Goal: Task Accomplishment & Management: Manage account settings

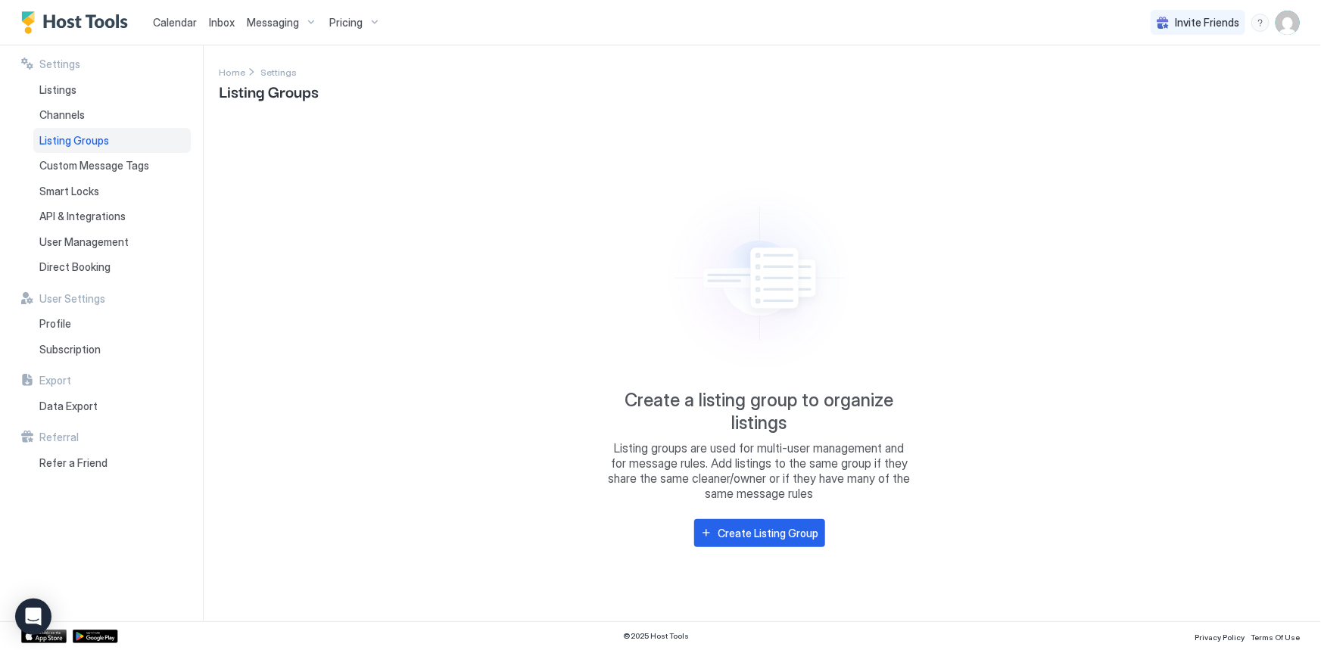
click at [267, 18] on span "Messaging" at bounding box center [273, 23] width 52 height 14
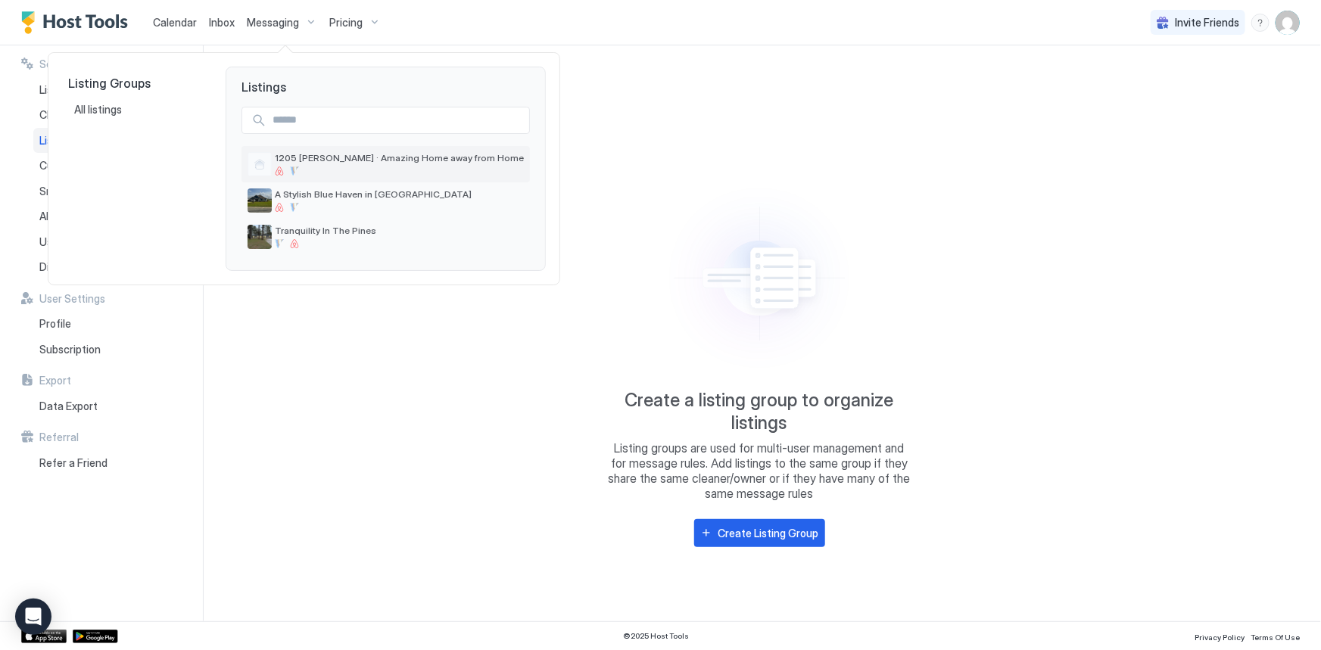
click at [329, 161] on span "1205 [PERSON_NAME] · Amazing Home away from Home" at bounding box center [399, 157] width 249 height 11
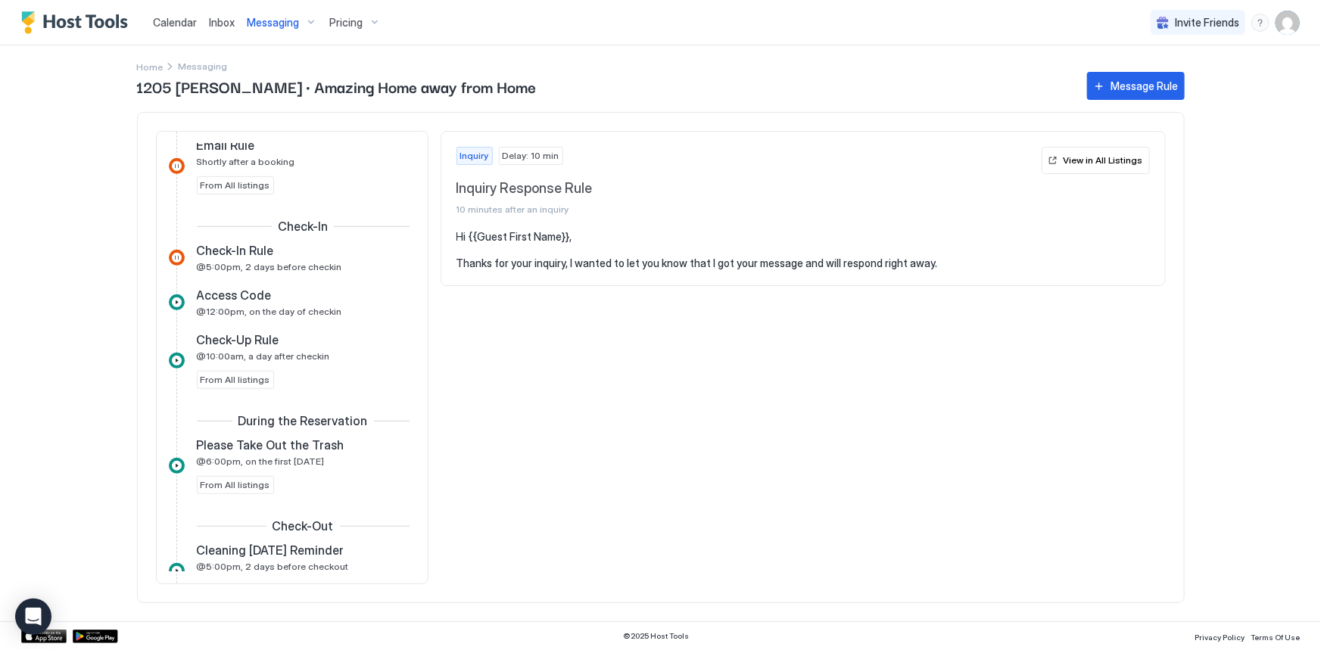
scroll to position [413, 0]
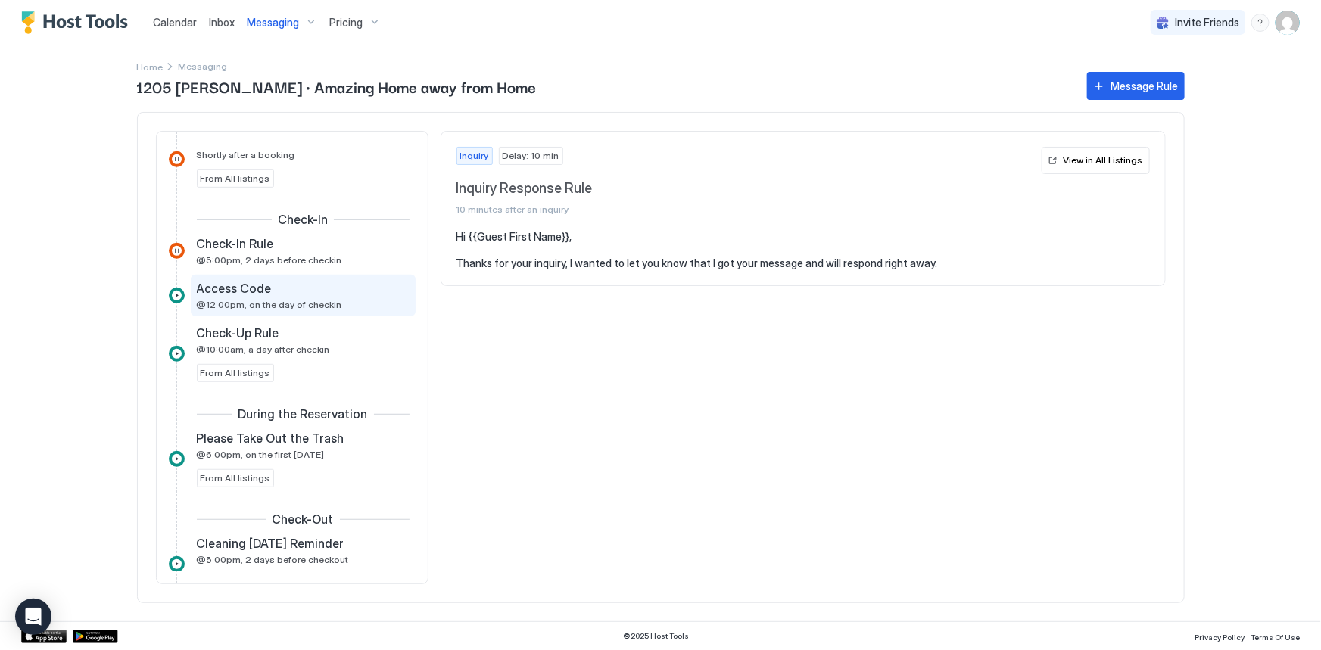
click at [264, 296] on div "Access Code @12:00pm, on the day of checkin" at bounding box center [293, 296] width 192 height 30
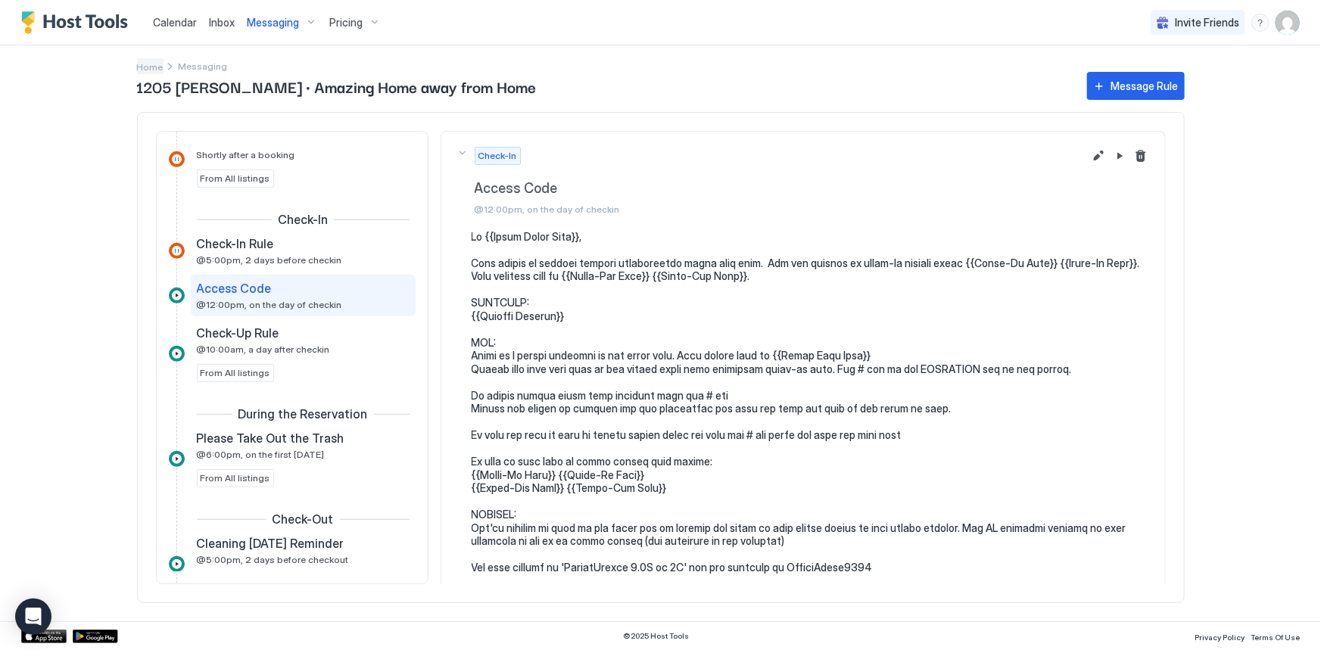
click at [151, 63] on span "Home" at bounding box center [150, 66] width 26 height 11
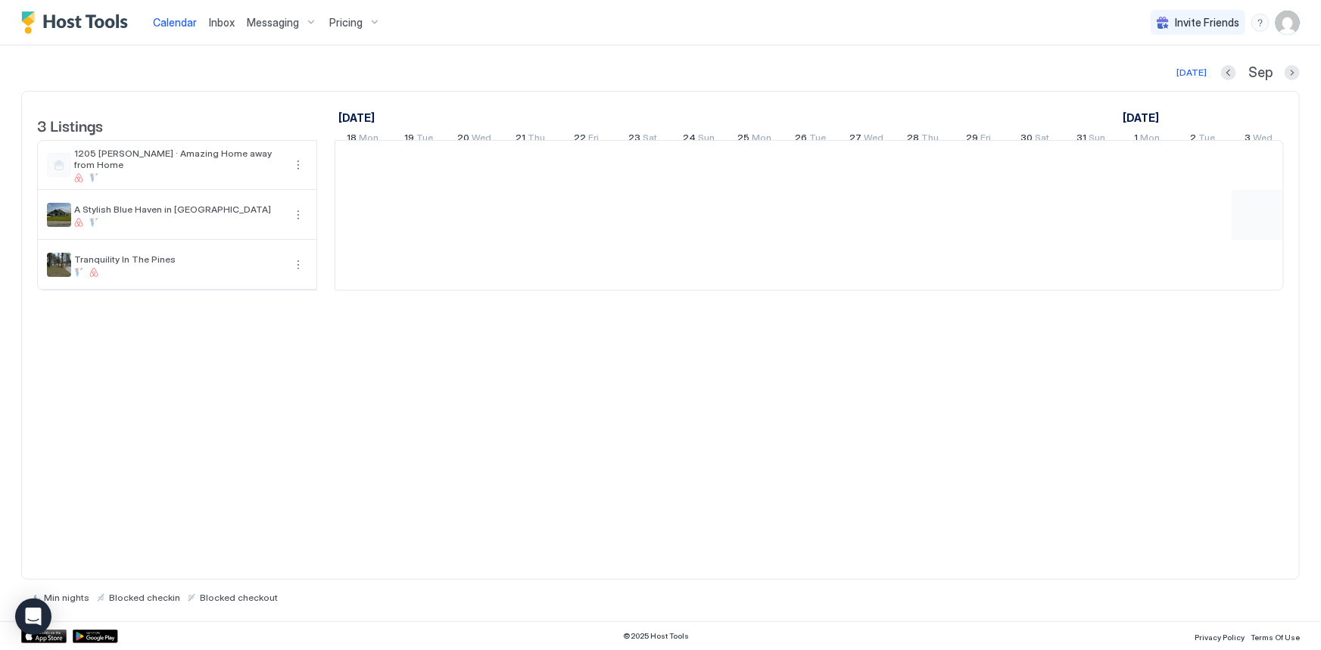
scroll to position [0, 840]
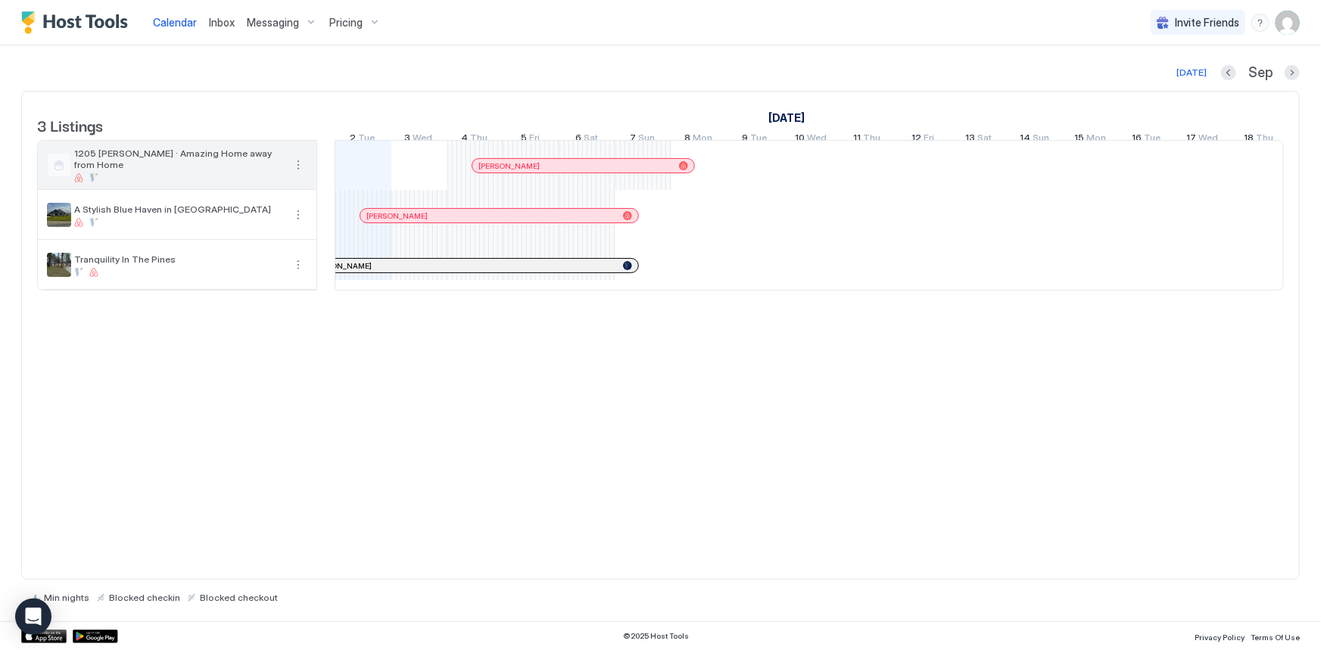
click at [296, 170] on button "More options" at bounding box center [298, 165] width 18 height 18
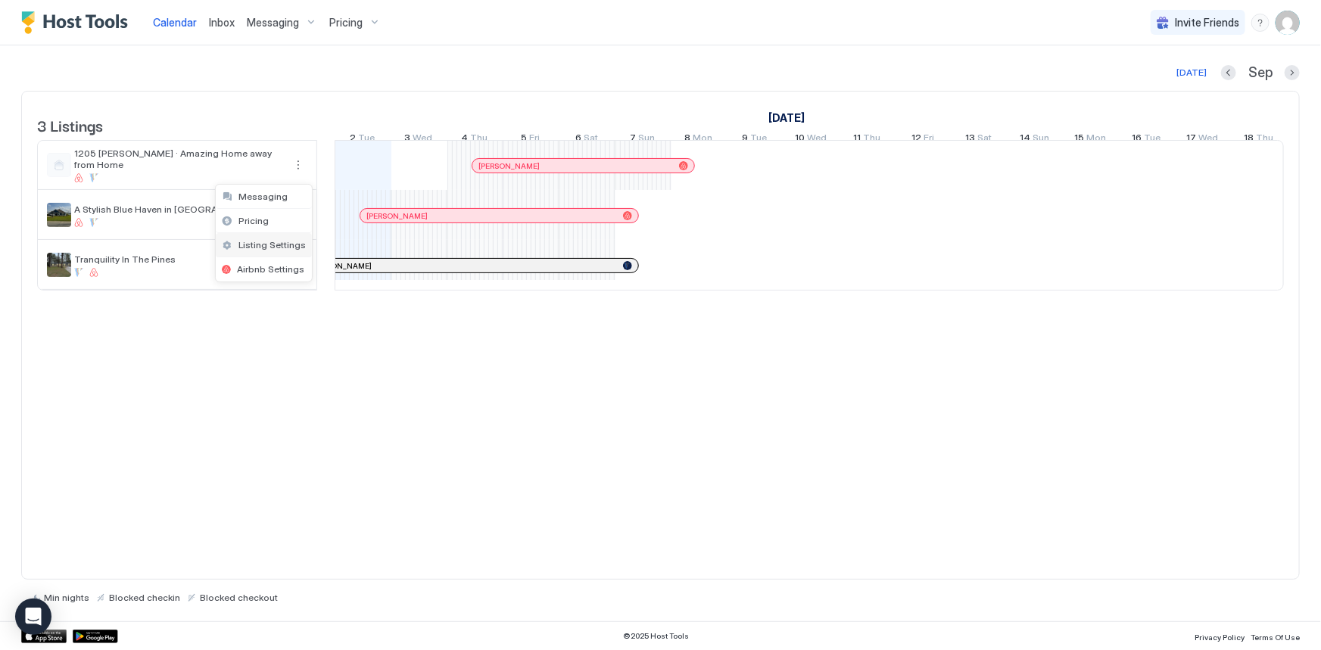
click at [271, 248] on span "Listing Settings" at bounding box center [271, 244] width 67 height 11
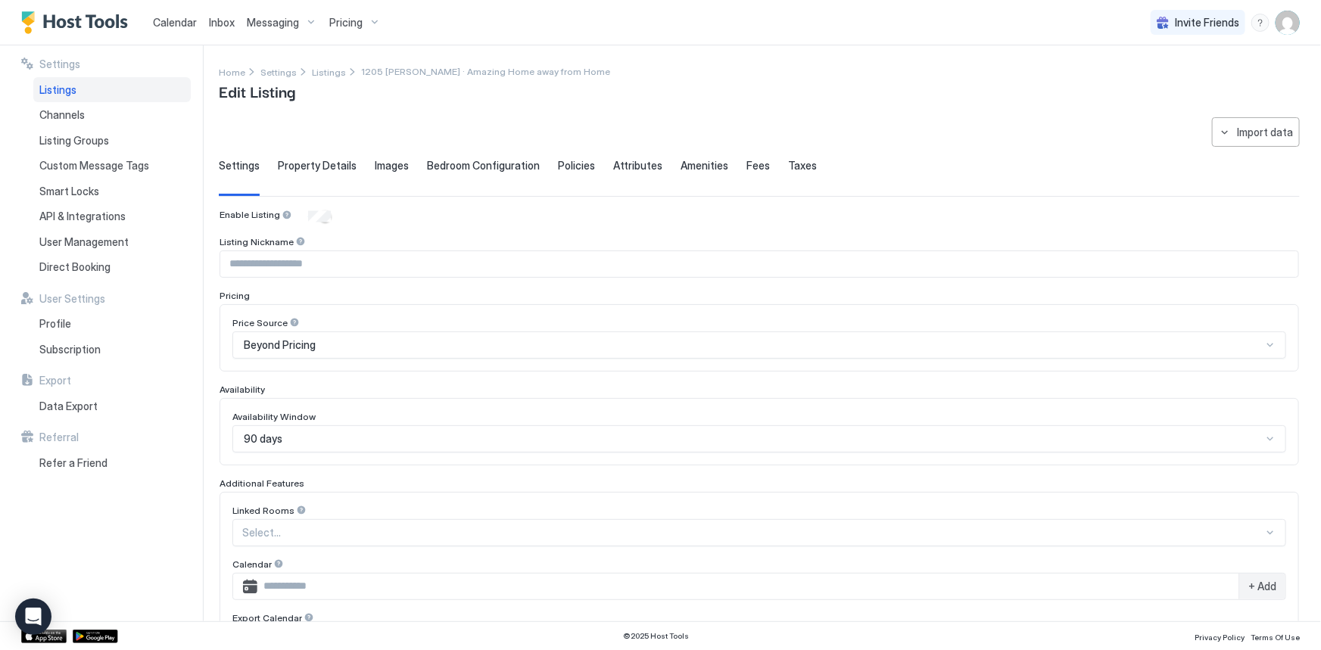
click at [330, 165] on span "Property Details" at bounding box center [317, 166] width 79 height 14
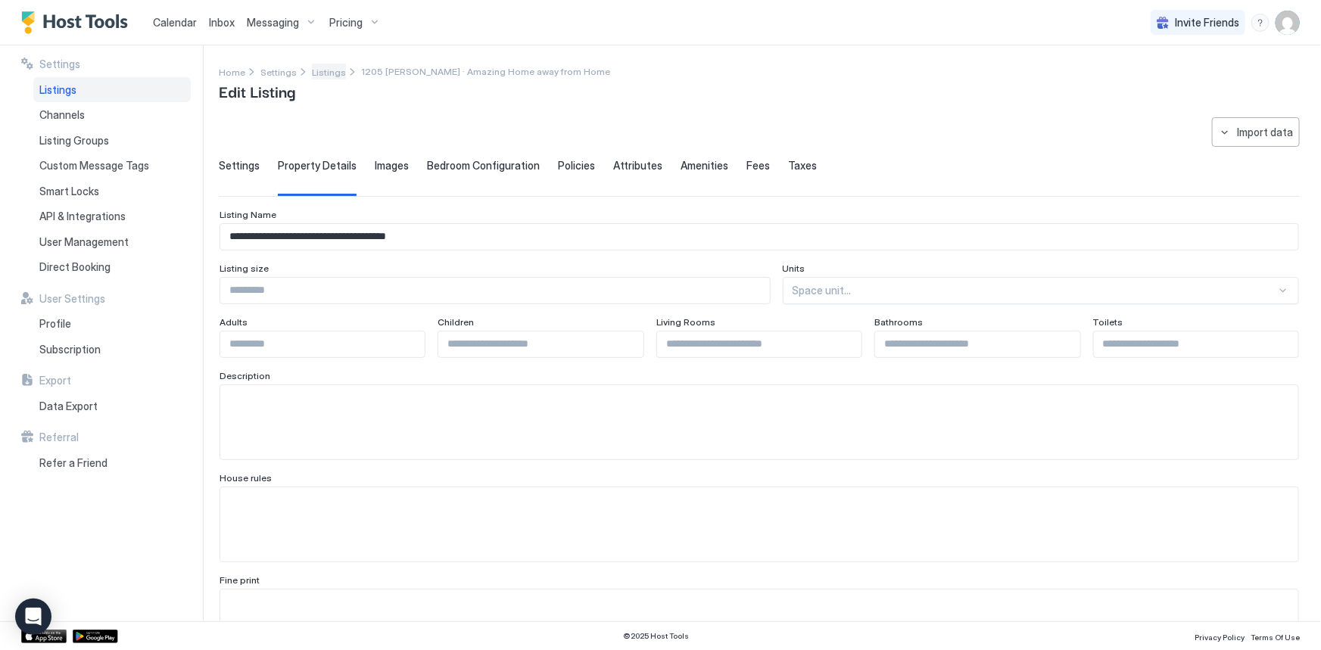
click at [321, 70] on span "Listings" at bounding box center [329, 72] width 34 height 11
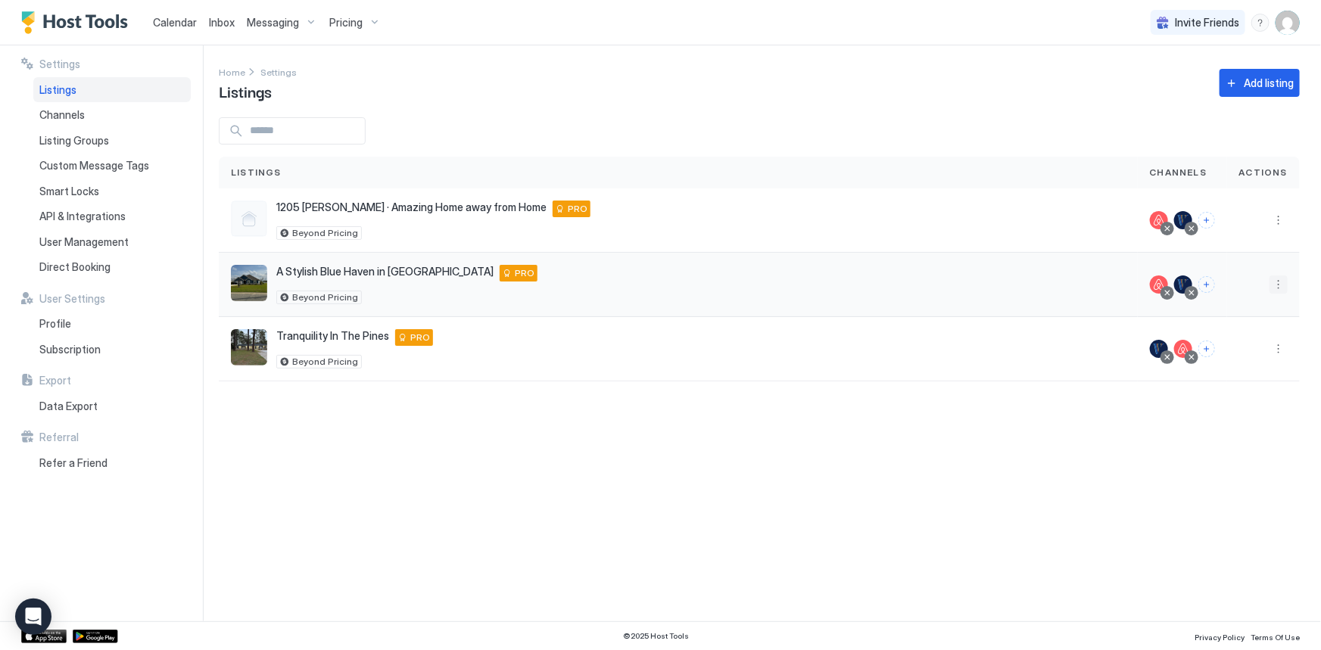
click at [1280, 282] on button "More options" at bounding box center [1279, 285] width 18 height 18
click at [1236, 354] on span "Listing Settings" at bounding box center [1244, 353] width 67 height 11
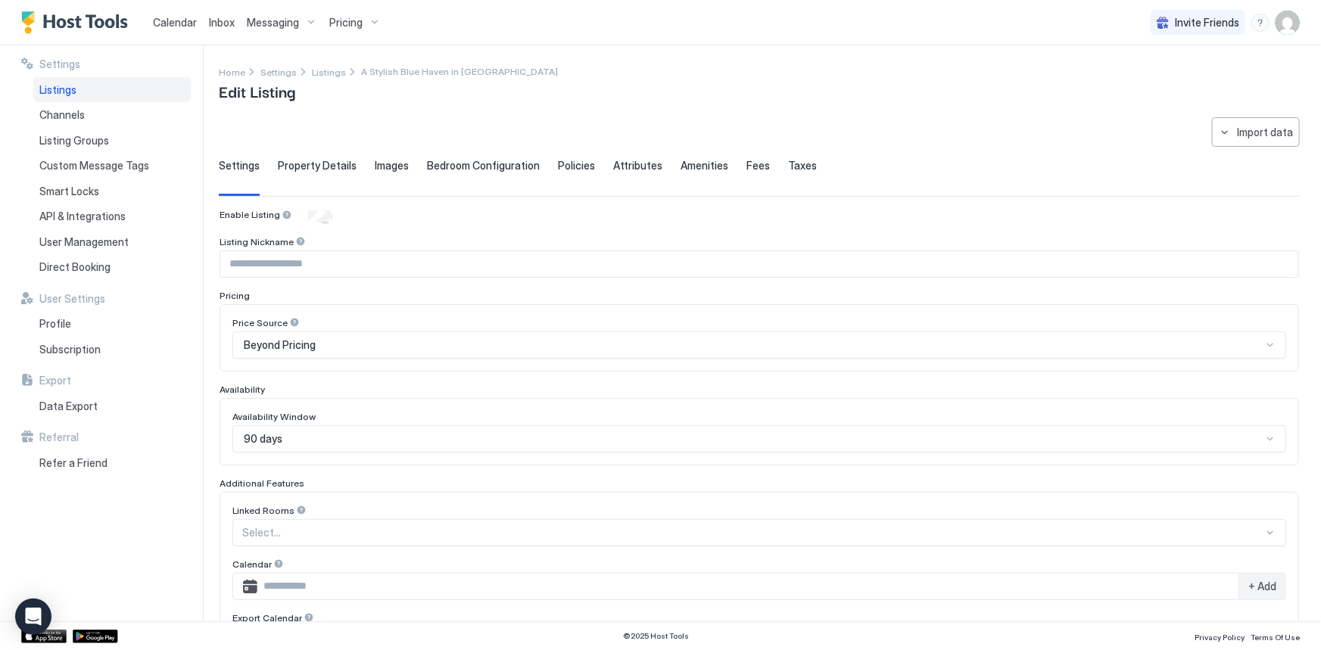
click at [326, 164] on span "Property Details" at bounding box center [317, 166] width 79 height 14
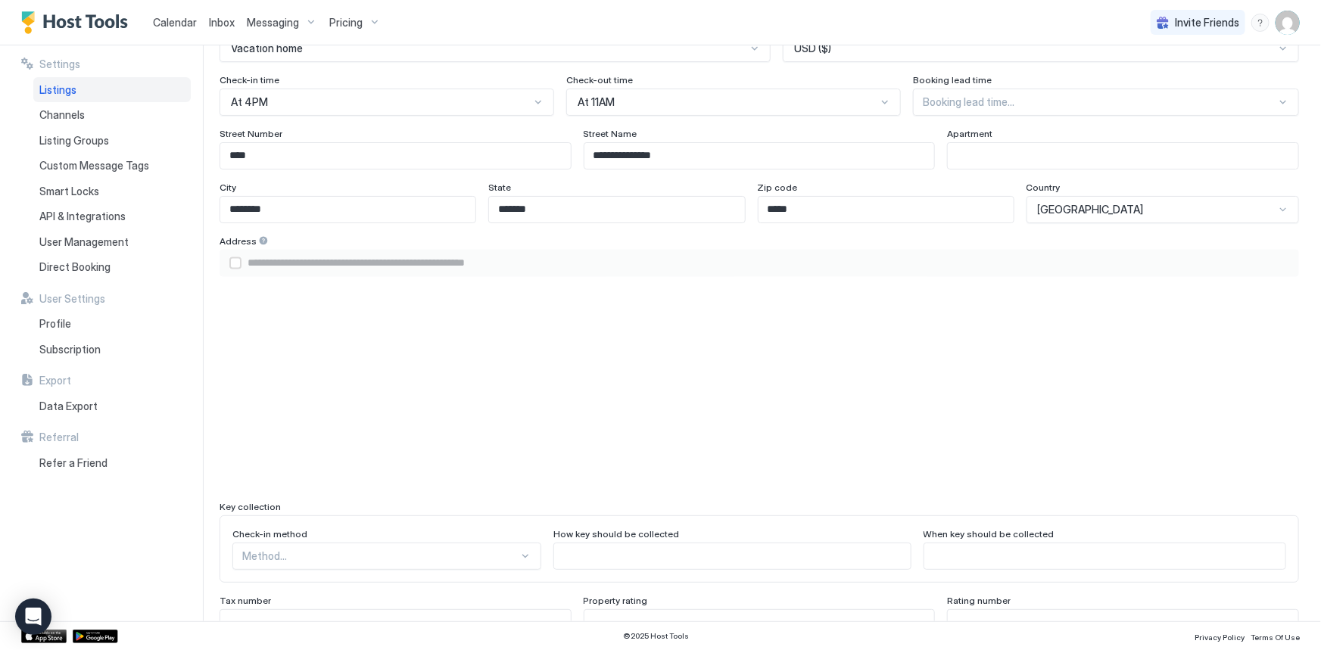
scroll to position [825, 0]
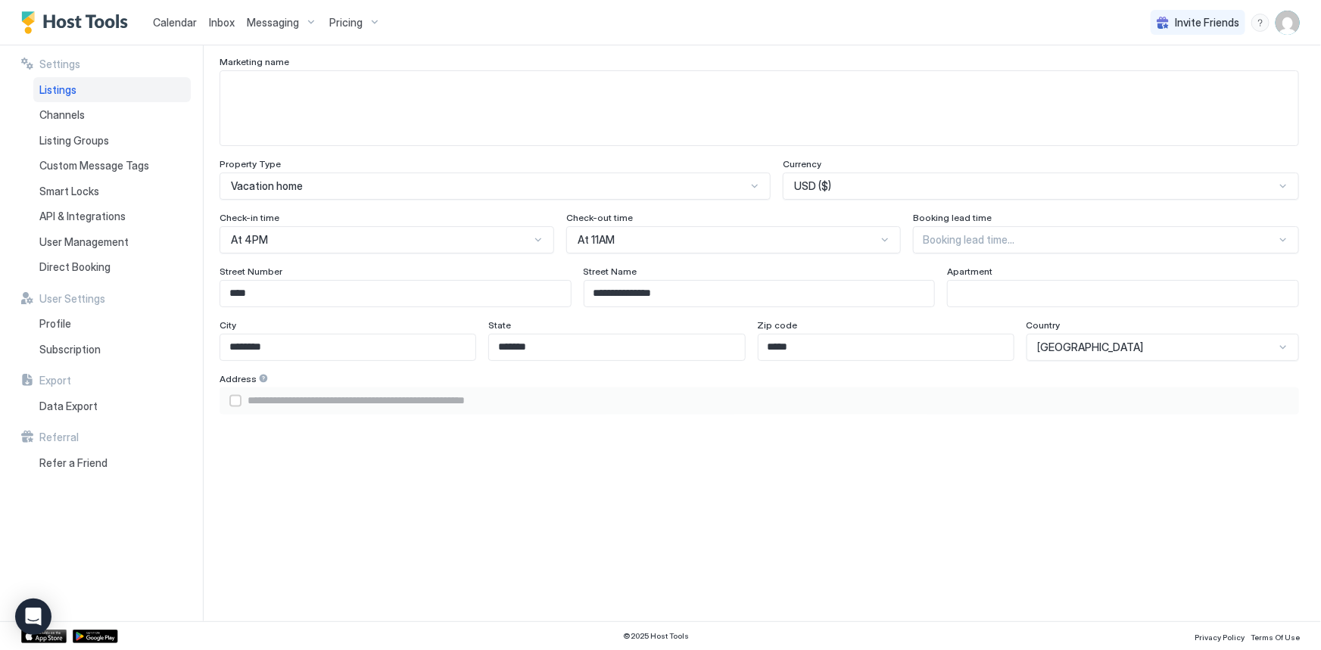
click at [234, 400] on div "airbnbAddress" at bounding box center [235, 401] width 12 height 12
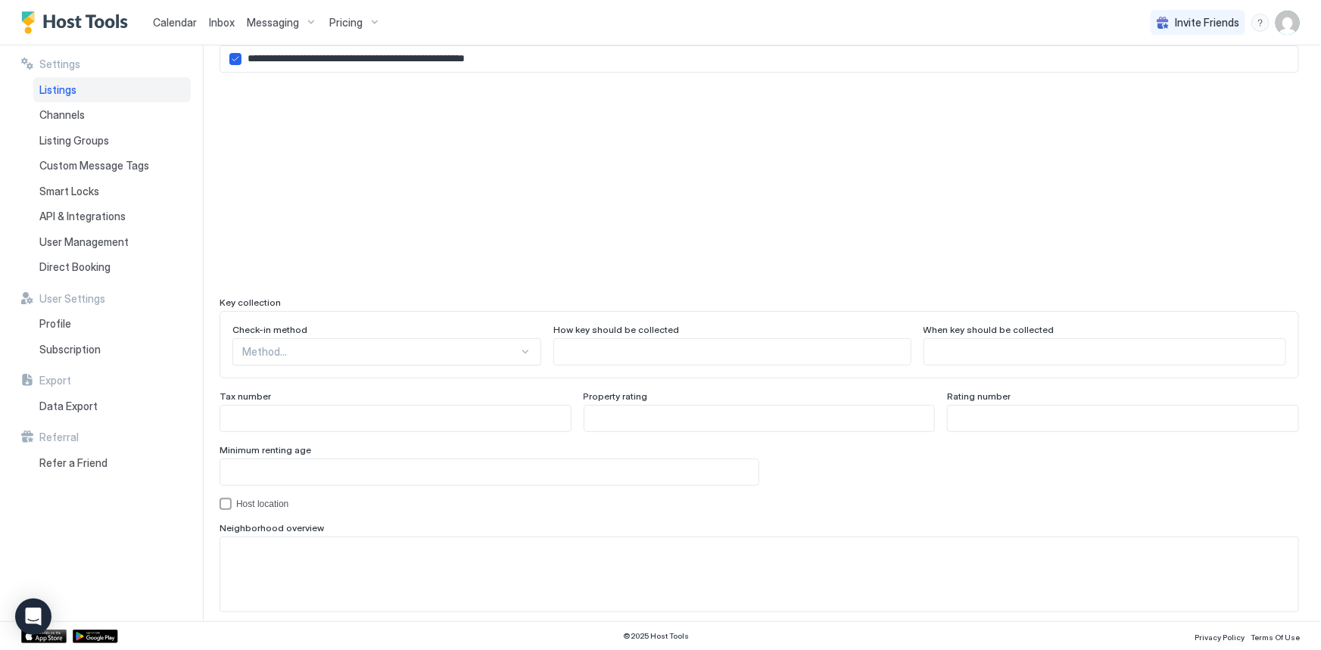
scroll to position [1317, 0]
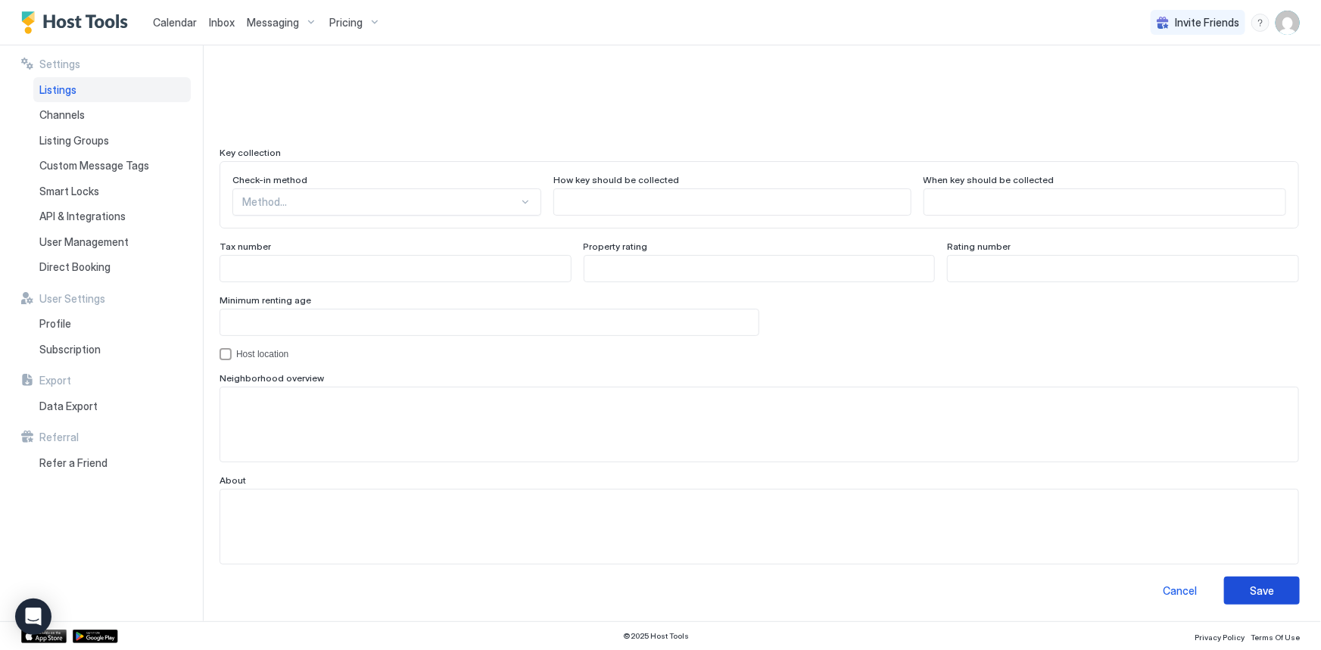
click at [1250, 587] on div "Save" at bounding box center [1262, 591] width 24 height 16
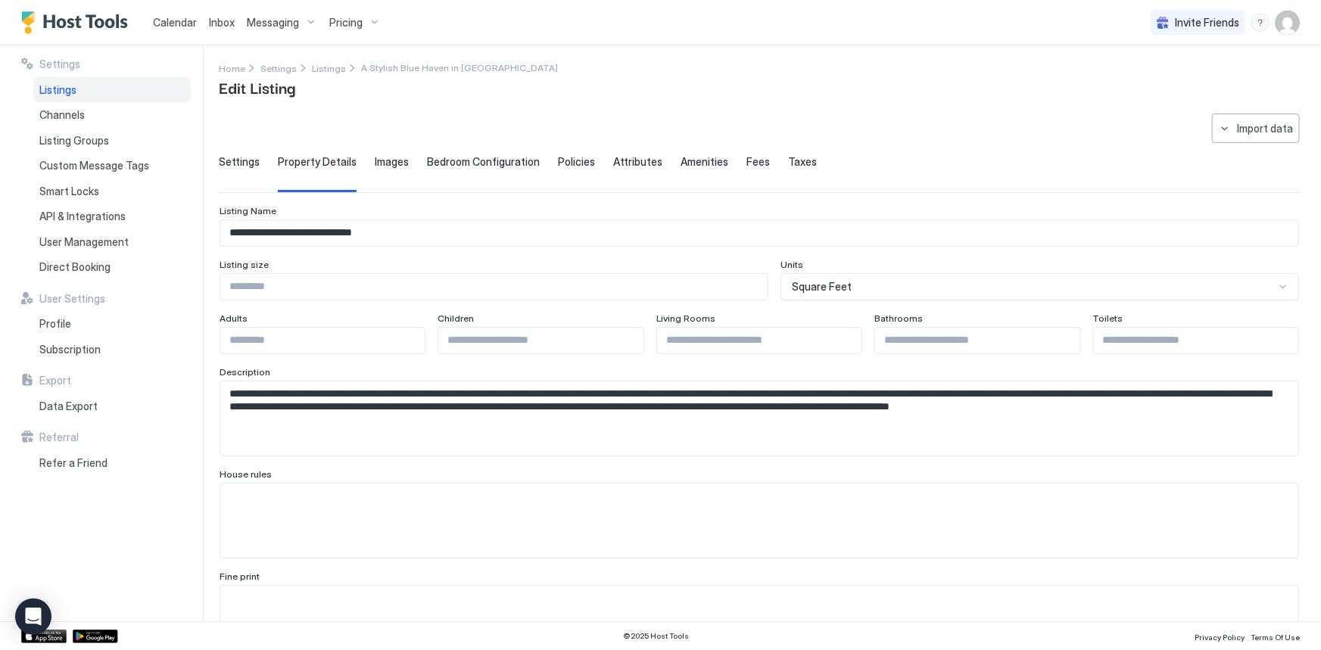
scroll to position [0, 0]
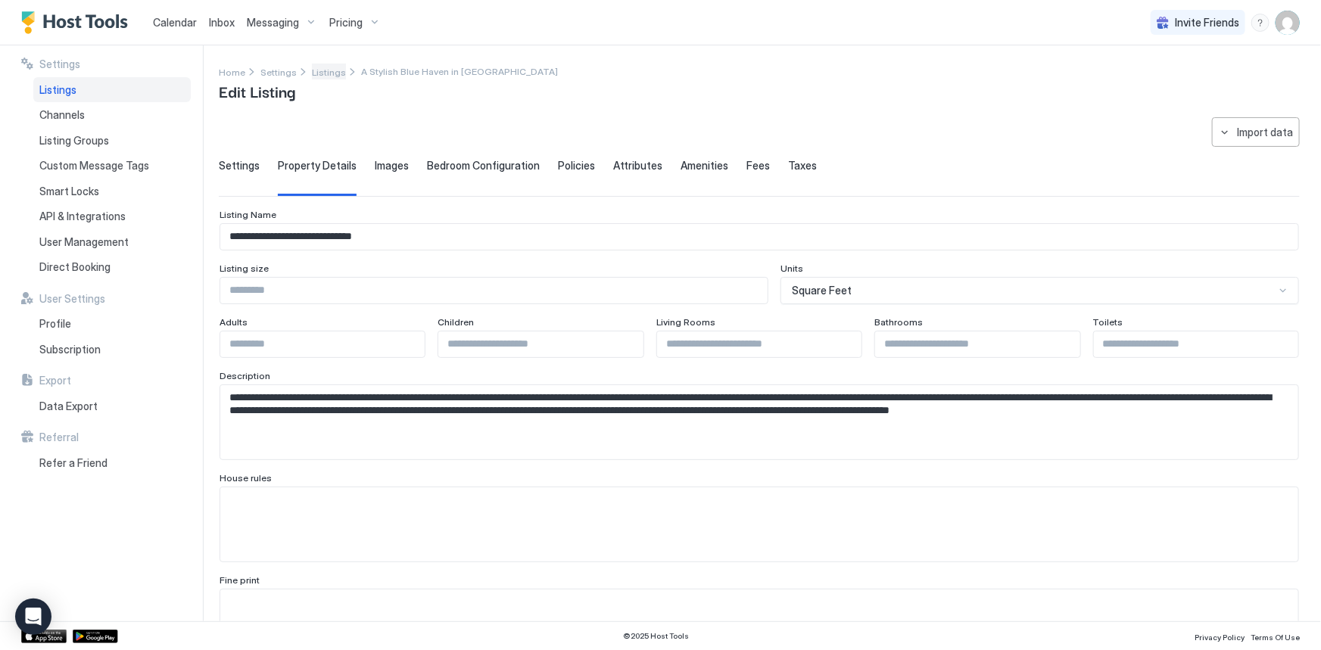
click at [320, 70] on span "Listings" at bounding box center [329, 72] width 34 height 11
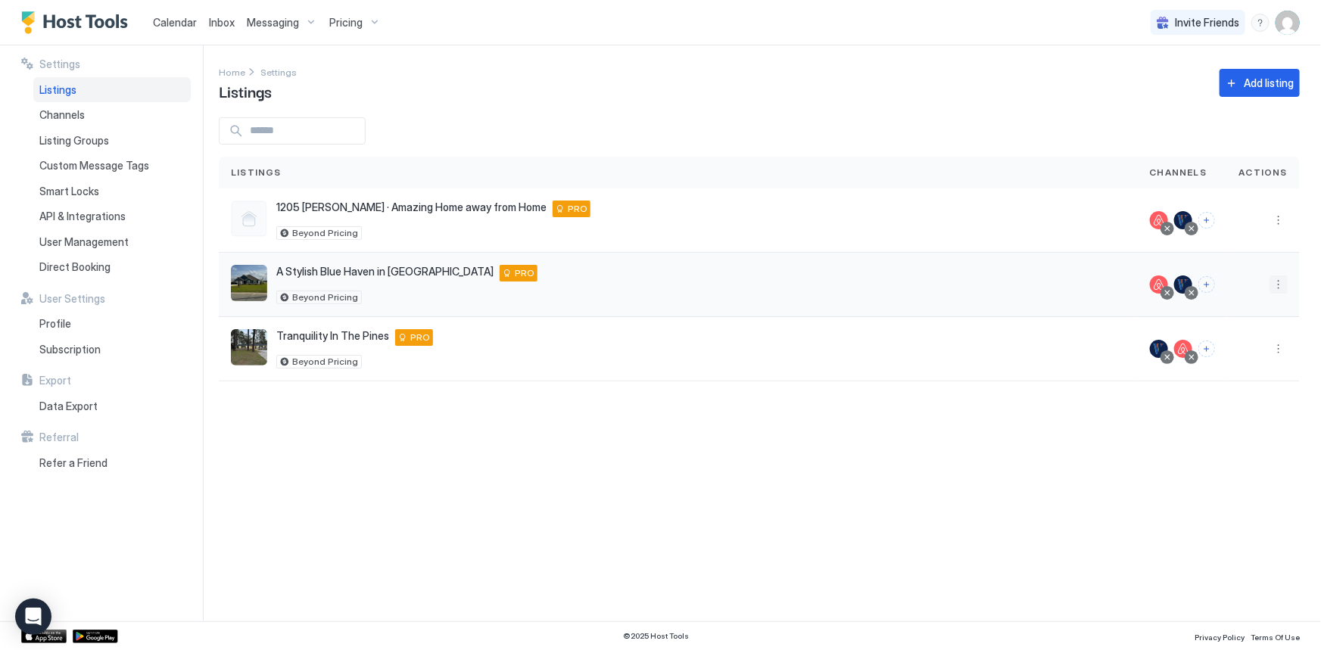
click at [1280, 287] on button "More options" at bounding box center [1279, 285] width 18 height 18
click at [1236, 354] on span "Listing Settings" at bounding box center [1244, 353] width 67 height 11
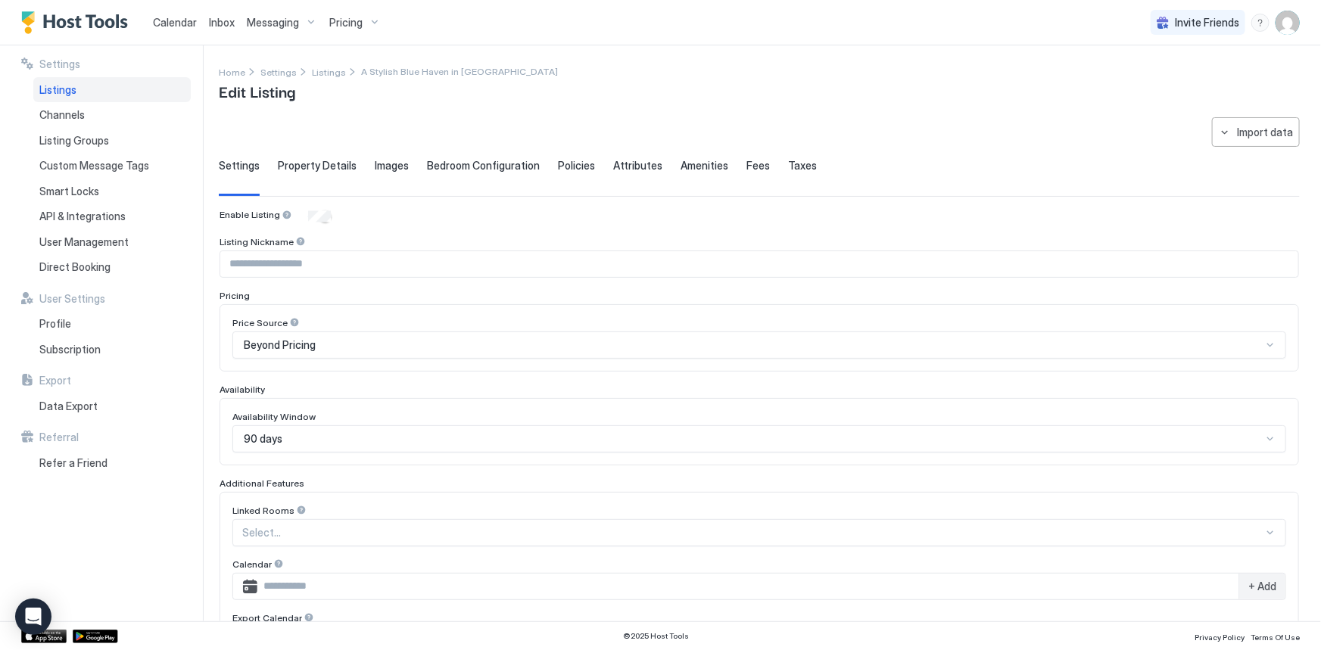
click at [296, 167] on span "Property Details" at bounding box center [317, 166] width 79 height 14
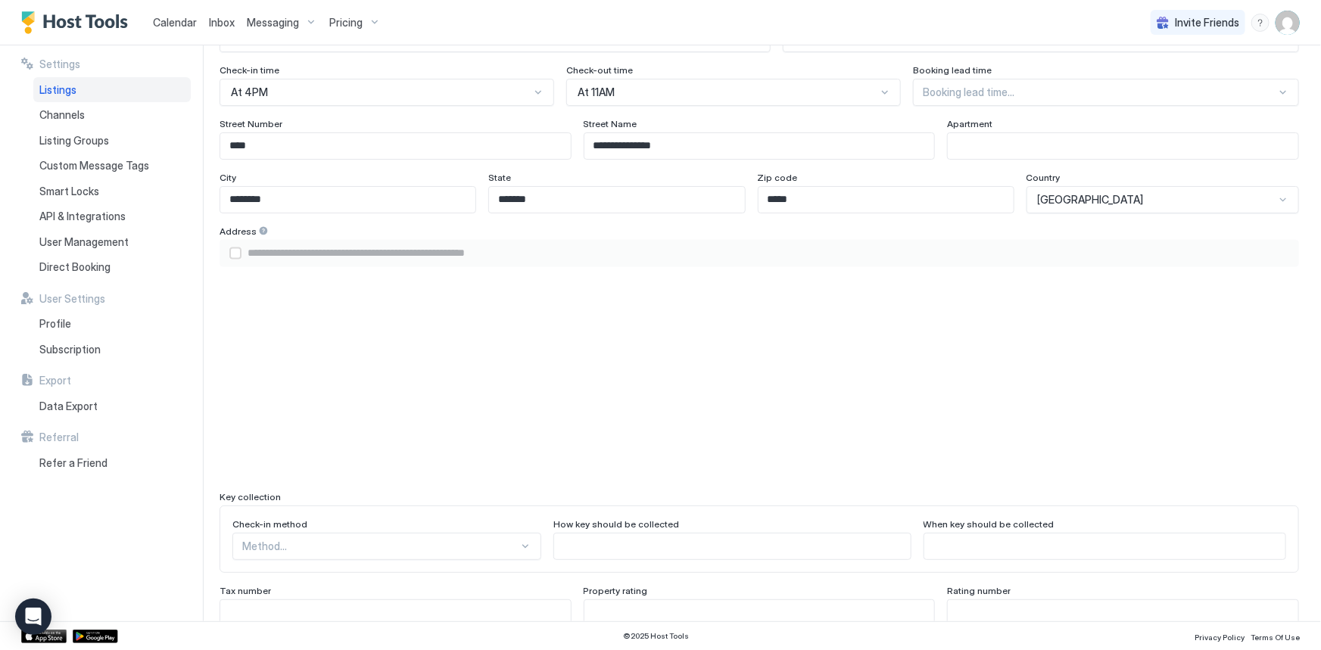
scroll to position [1032, 0]
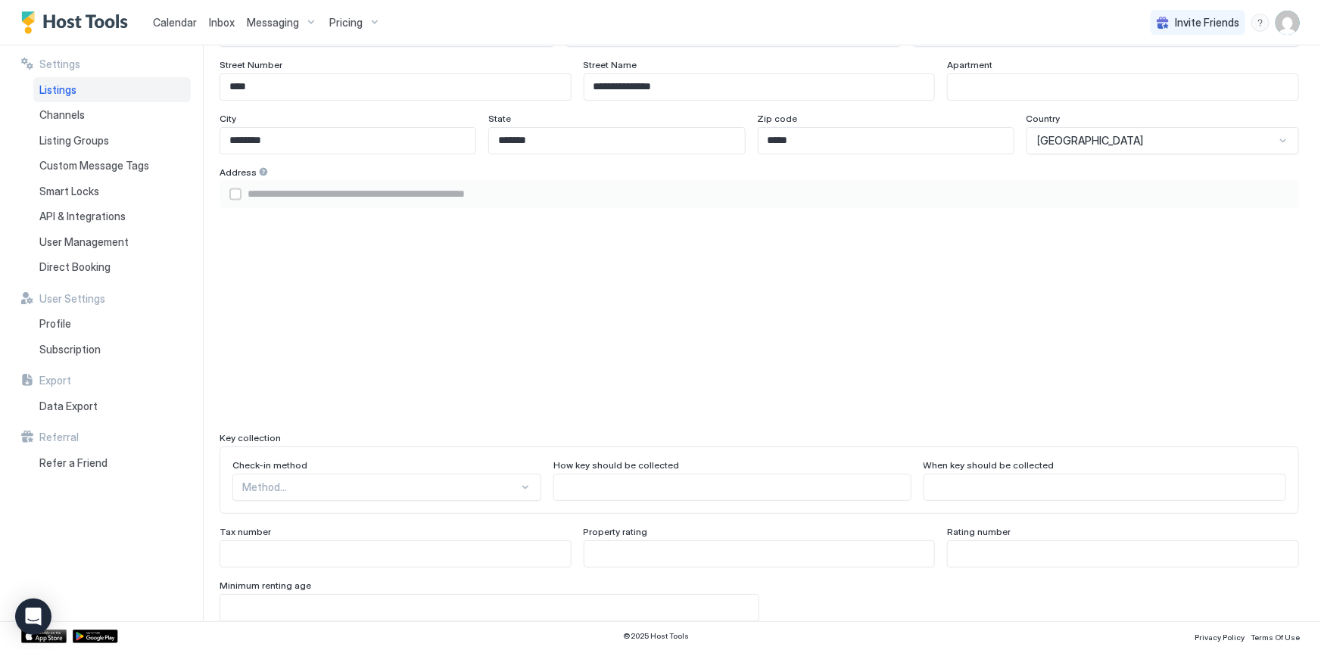
click at [236, 192] on div "airbnbAddress" at bounding box center [235, 195] width 12 height 12
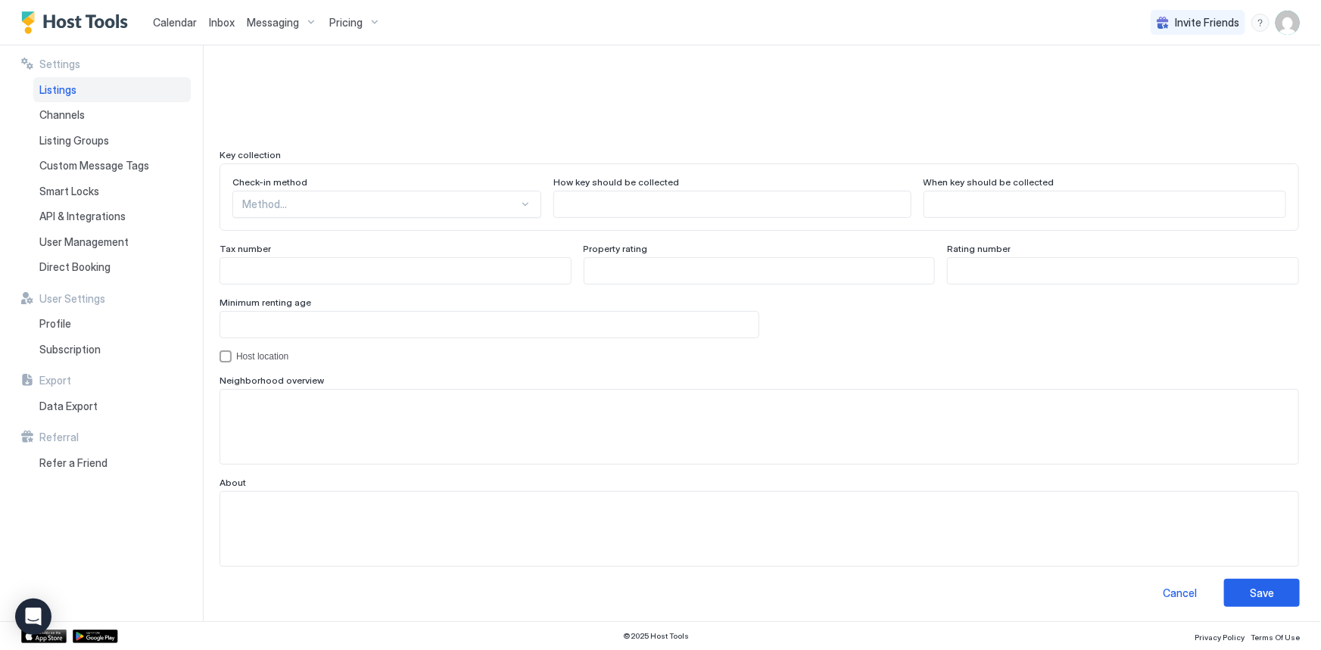
scroll to position [1317, 0]
click at [1257, 588] on div "Save" at bounding box center [1262, 591] width 24 height 16
click at [1250, 591] on div "Save" at bounding box center [1262, 591] width 24 height 16
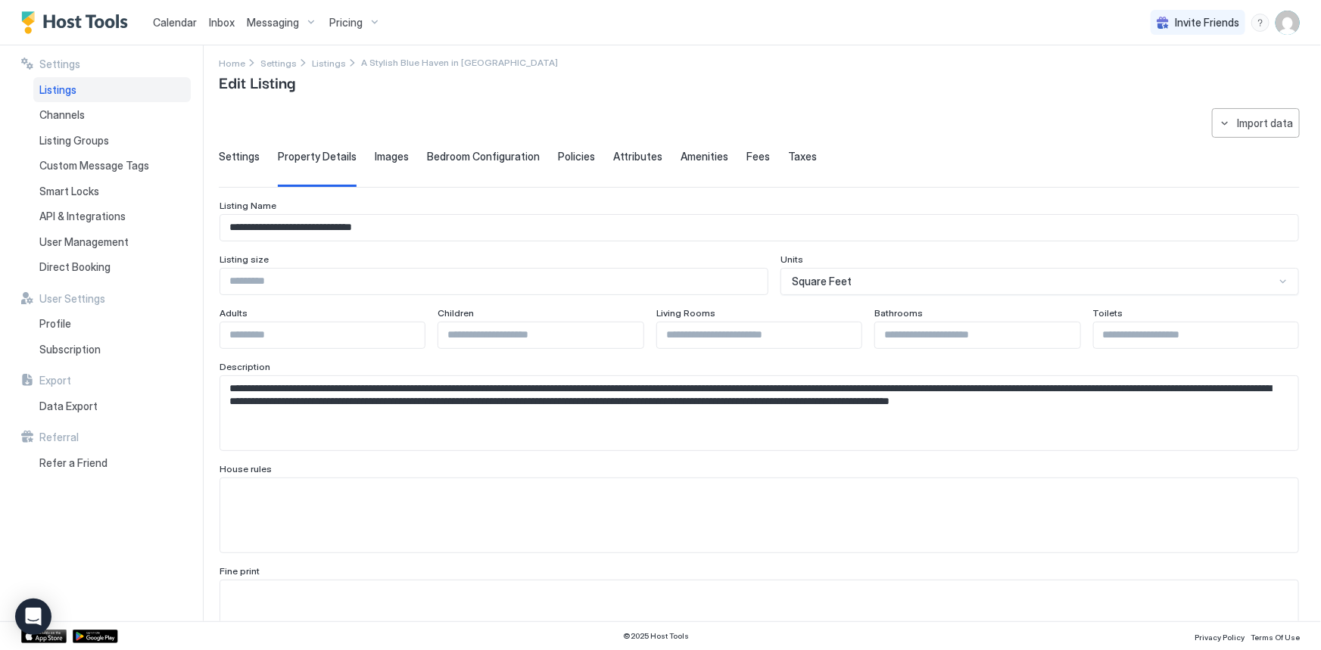
scroll to position [0, 0]
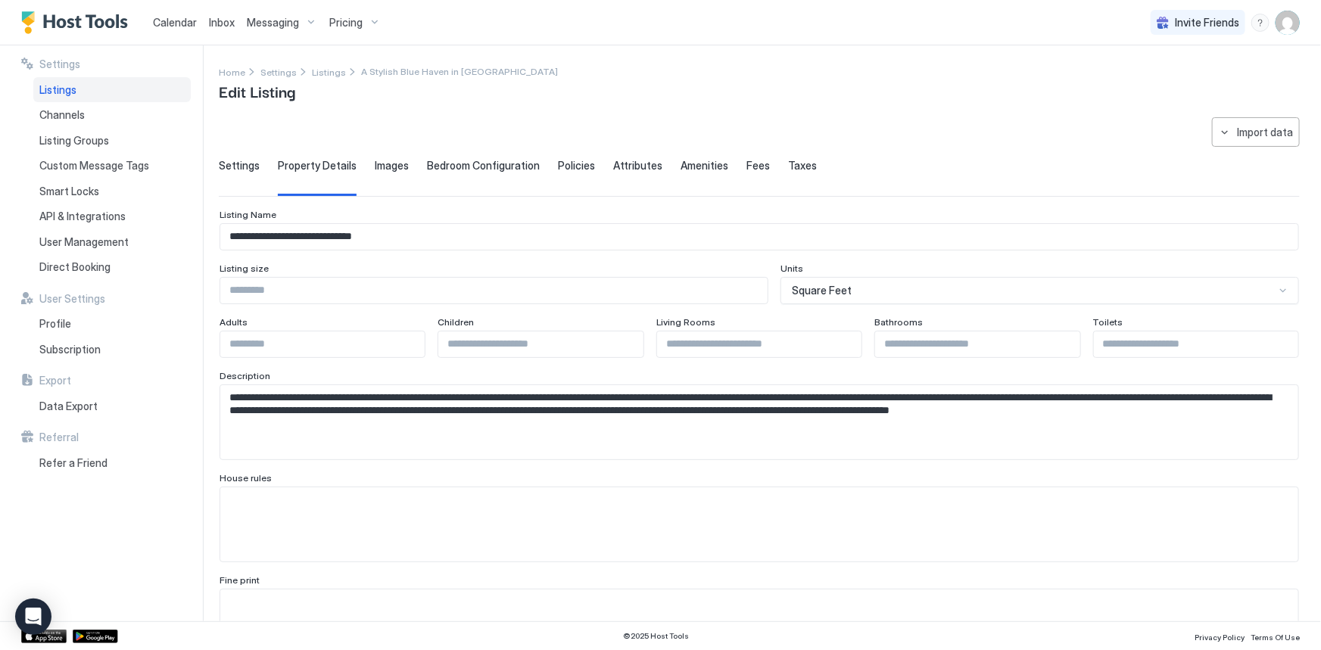
click at [242, 166] on span "Settings" at bounding box center [239, 166] width 41 height 14
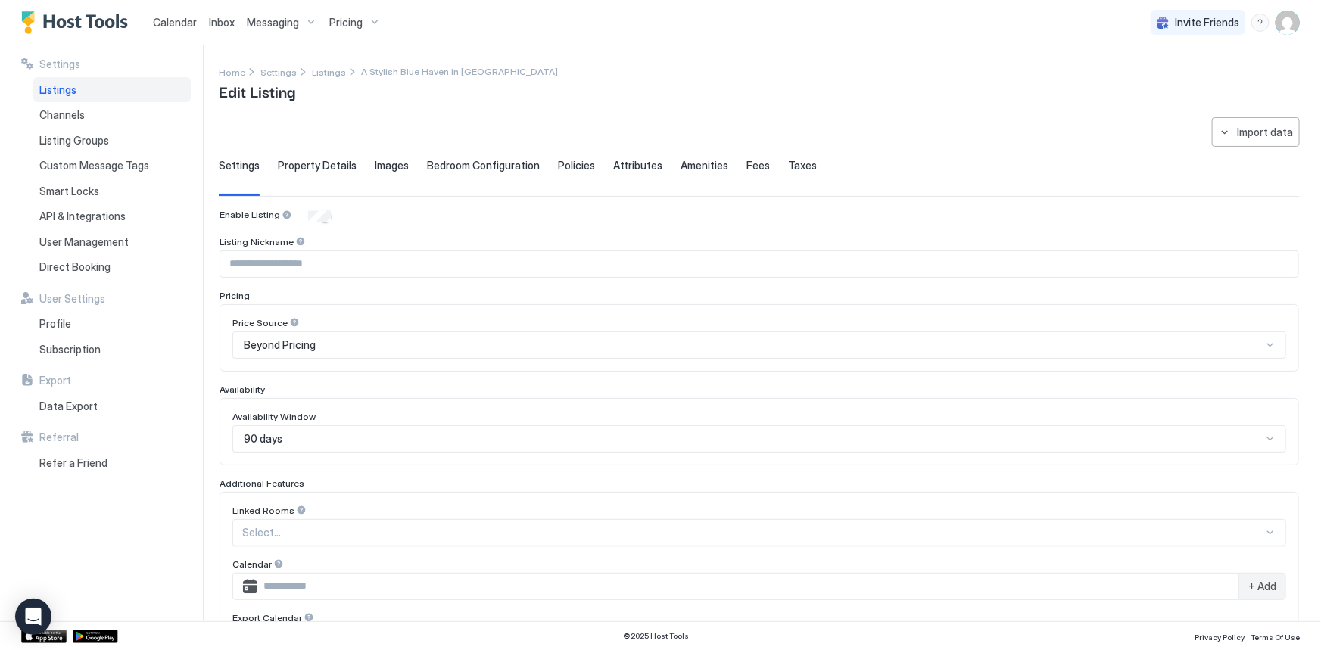
click at [304, 166] on span "Property Details" at bounding box center [317, 166] width 79 height 14
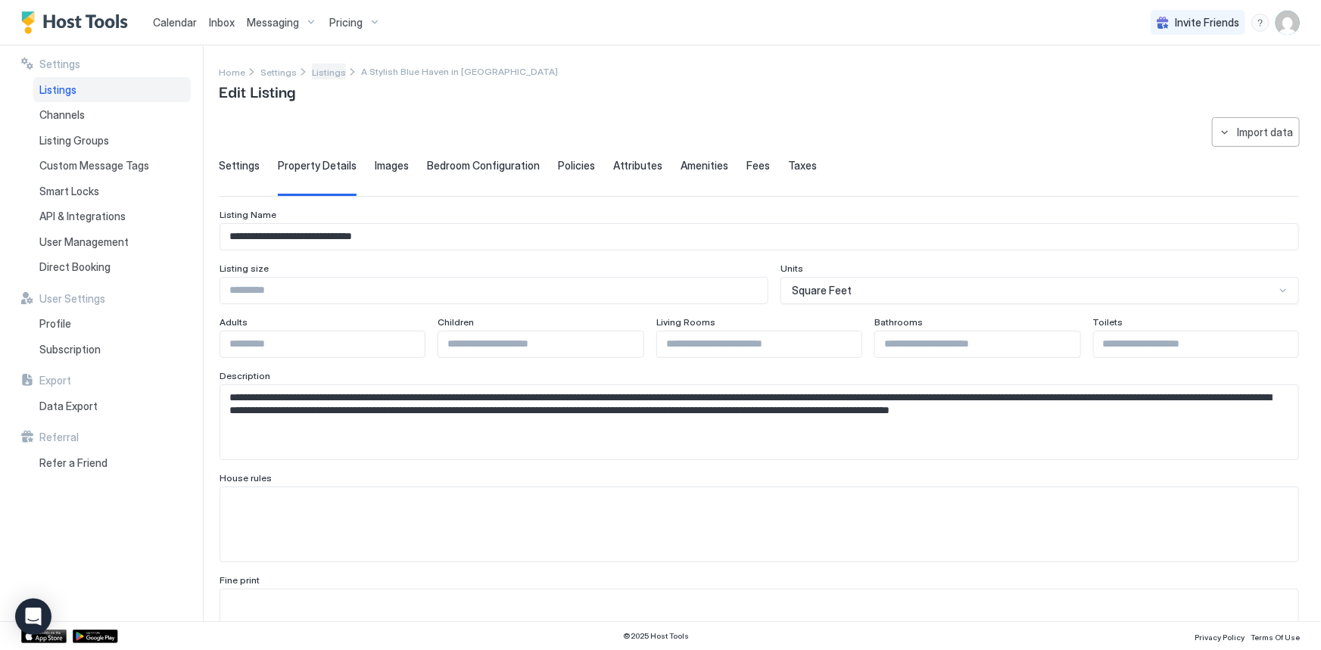
click at [331, 71] on span "Listings" at bounding box center [329, 72] width 34 height 11
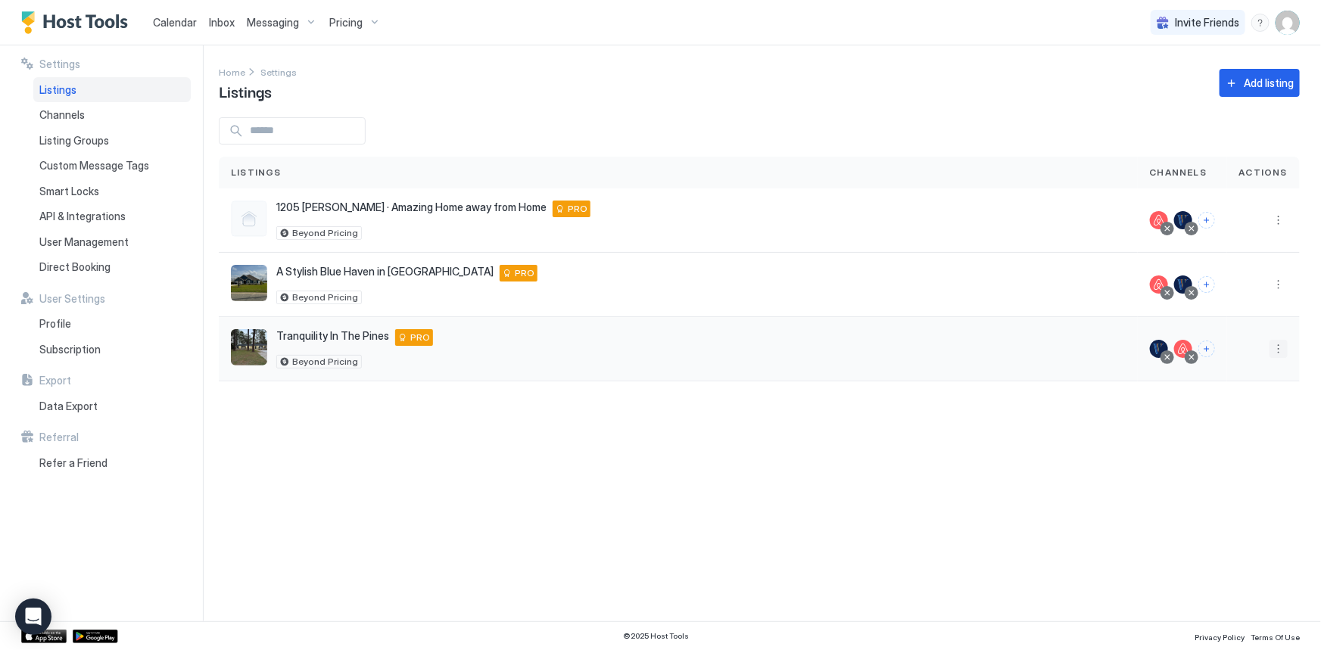
click at [1277, 351] on button "More options" at bounding box center [1279, 349] width 18 height 18
click at [1227, 413] on span "Listing Settings" at bounding box center [1244, 418] width 67 height 11
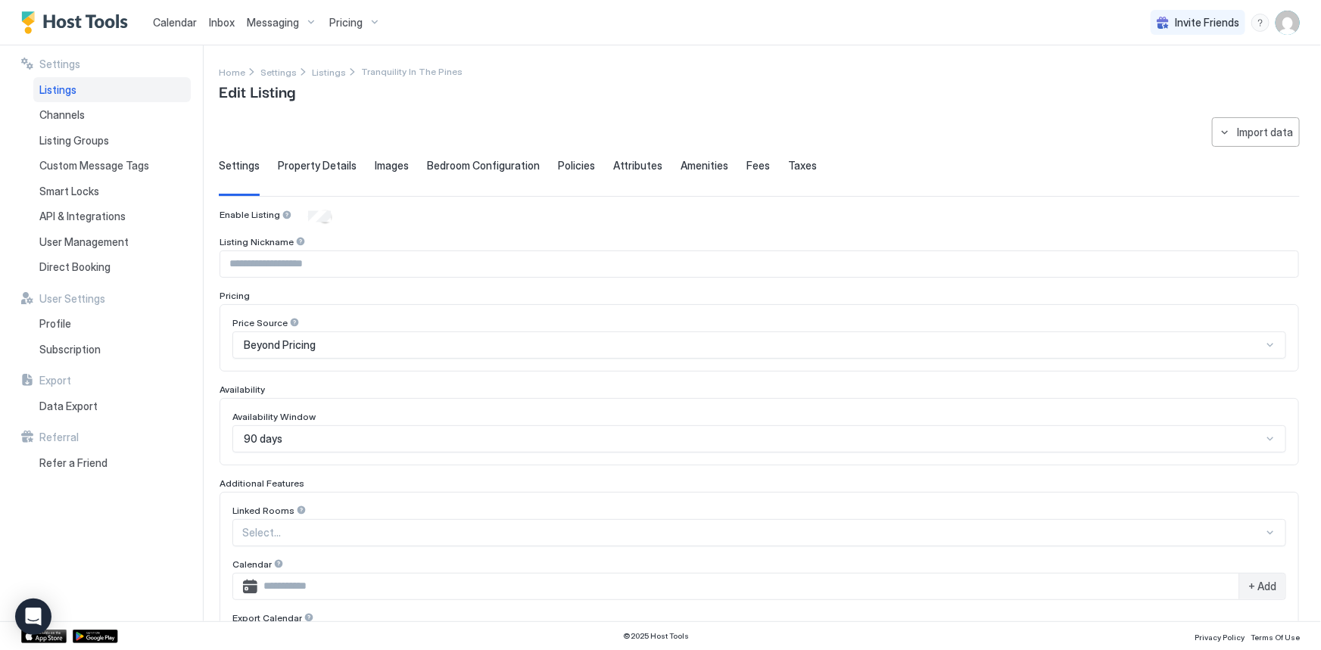
click at [327, 166] on span "Property Details" at bounding box center [317, 166] width 79 height 14
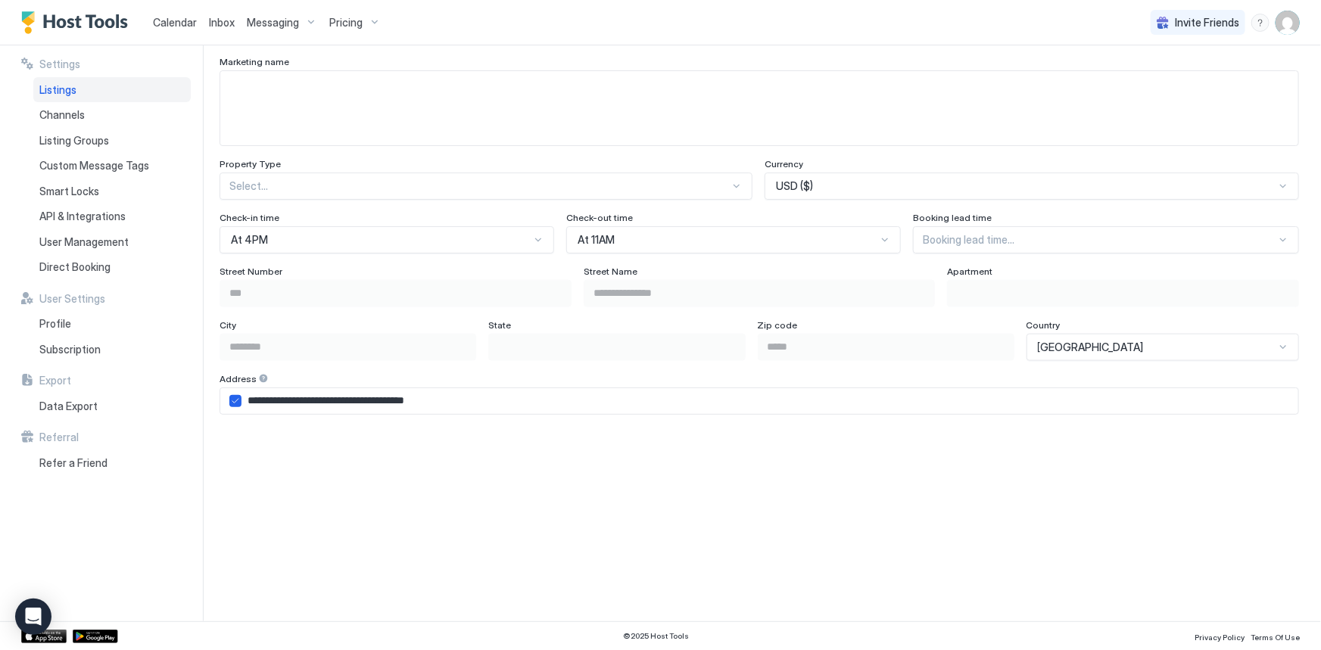
scroll to position [1101, 0]
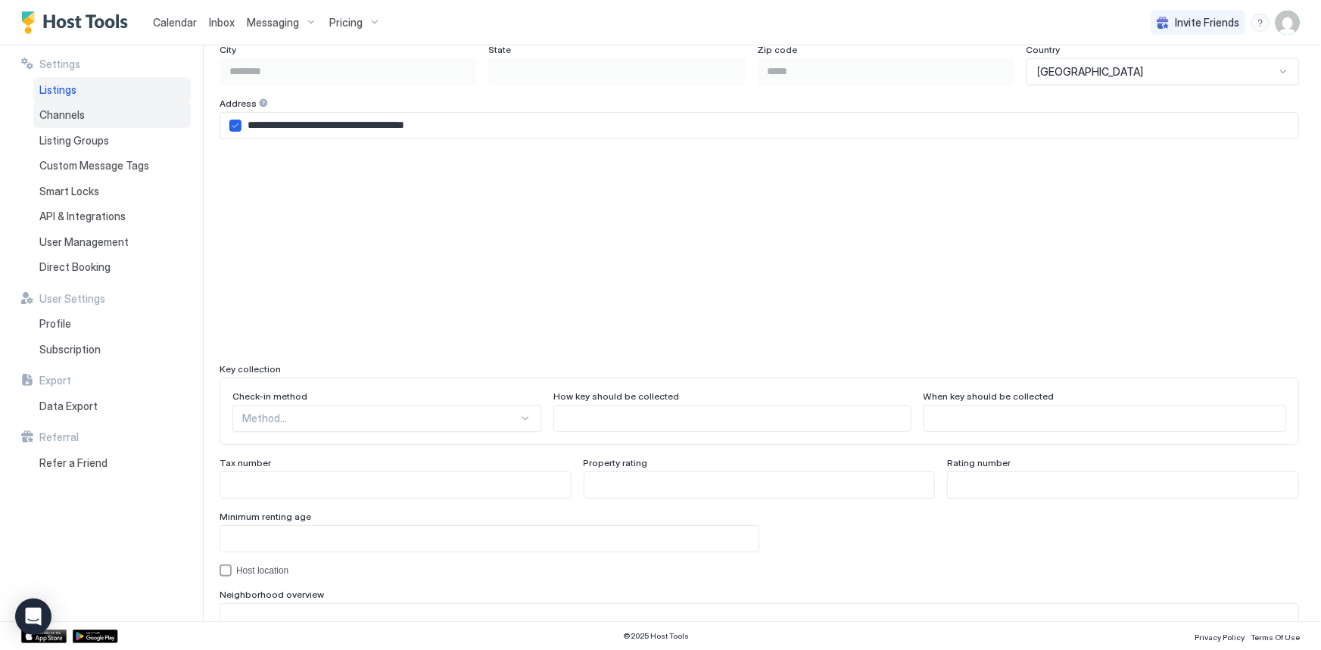
click at [76, 114] on span "Channels" at bounding box center [61, 115] width 45 height 14
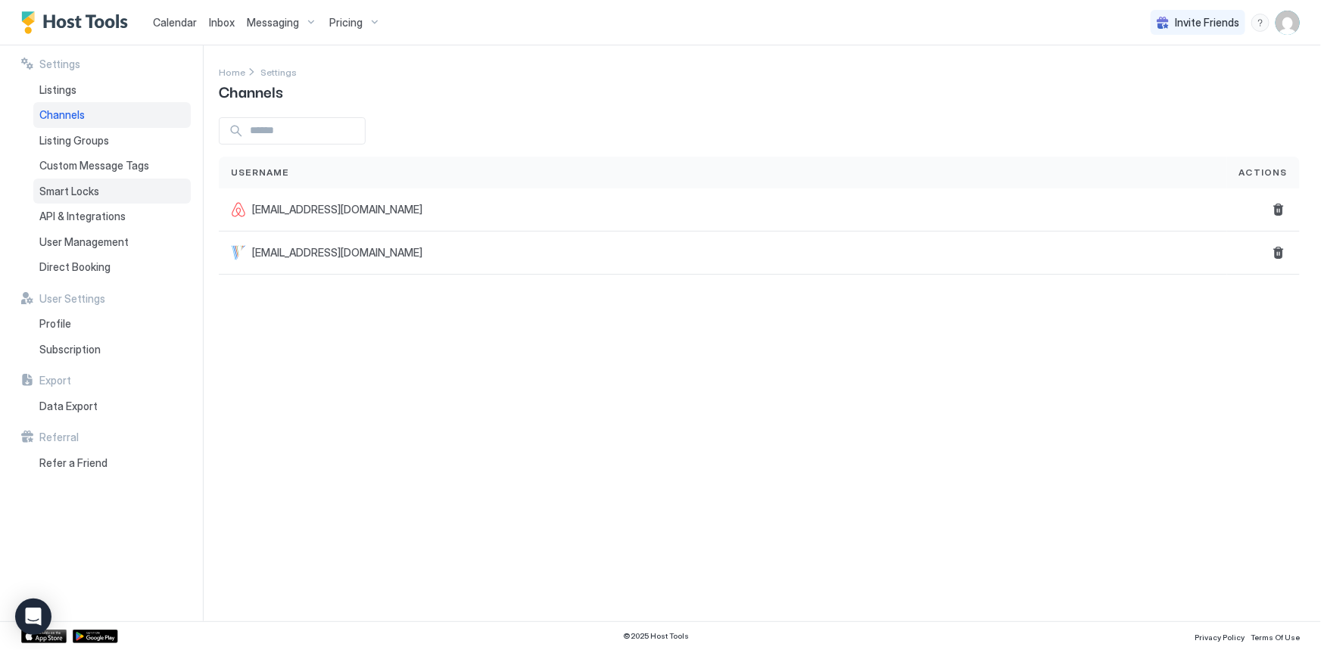
click at [76, 192] on span "Smart Locks" at bounding box center [69, 192] width 60 height 14
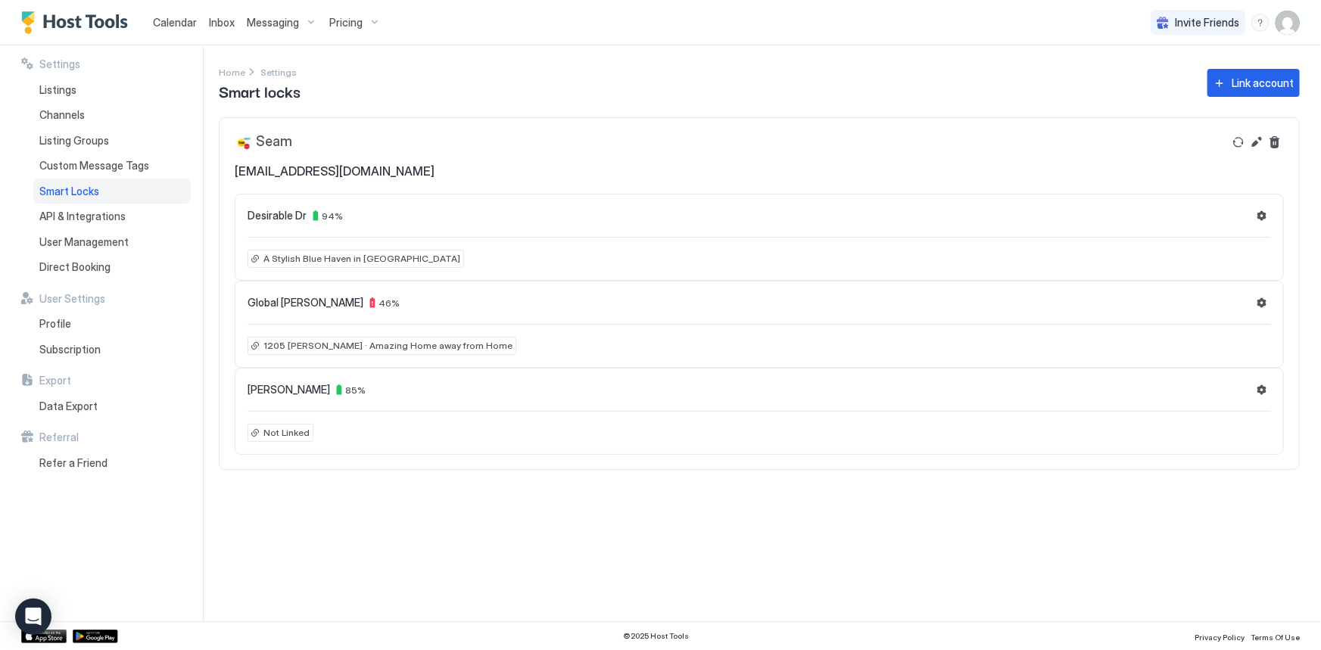
click at [270, 20] on span "Messaging" at bounding box center [273, 23] width 52 height 14
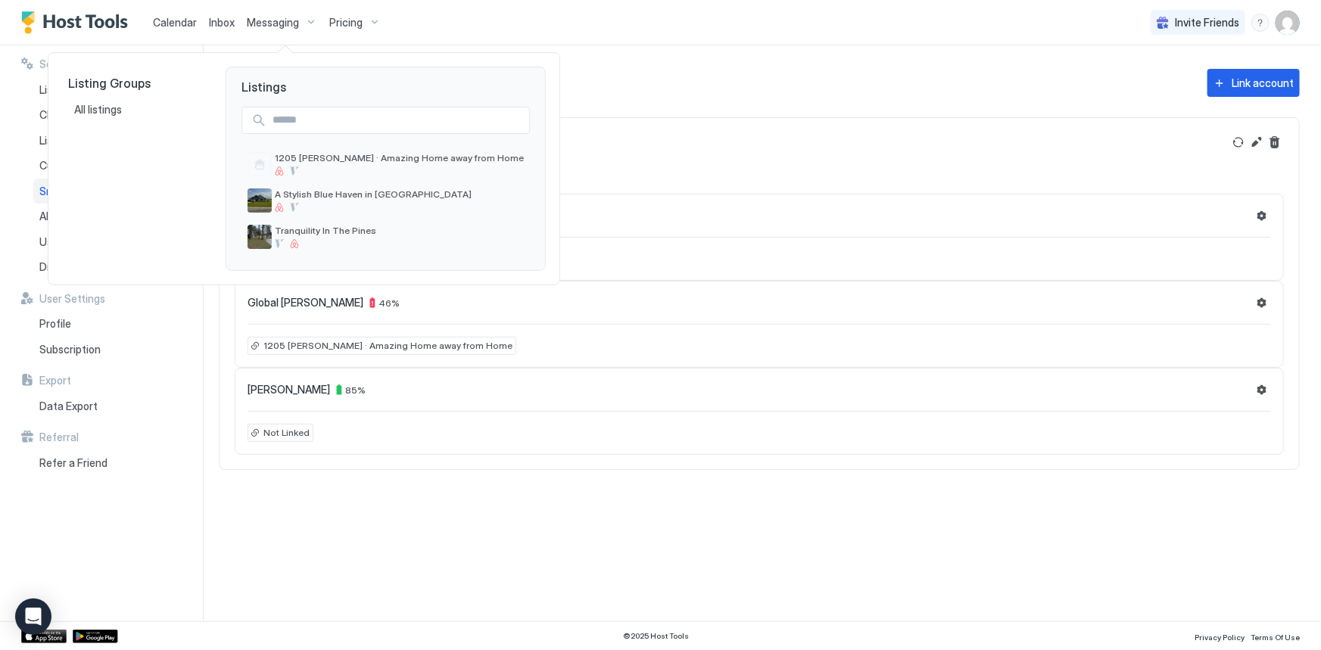
click at [217, 20] on div at bounding box center [660, 325] width 1321 height 650
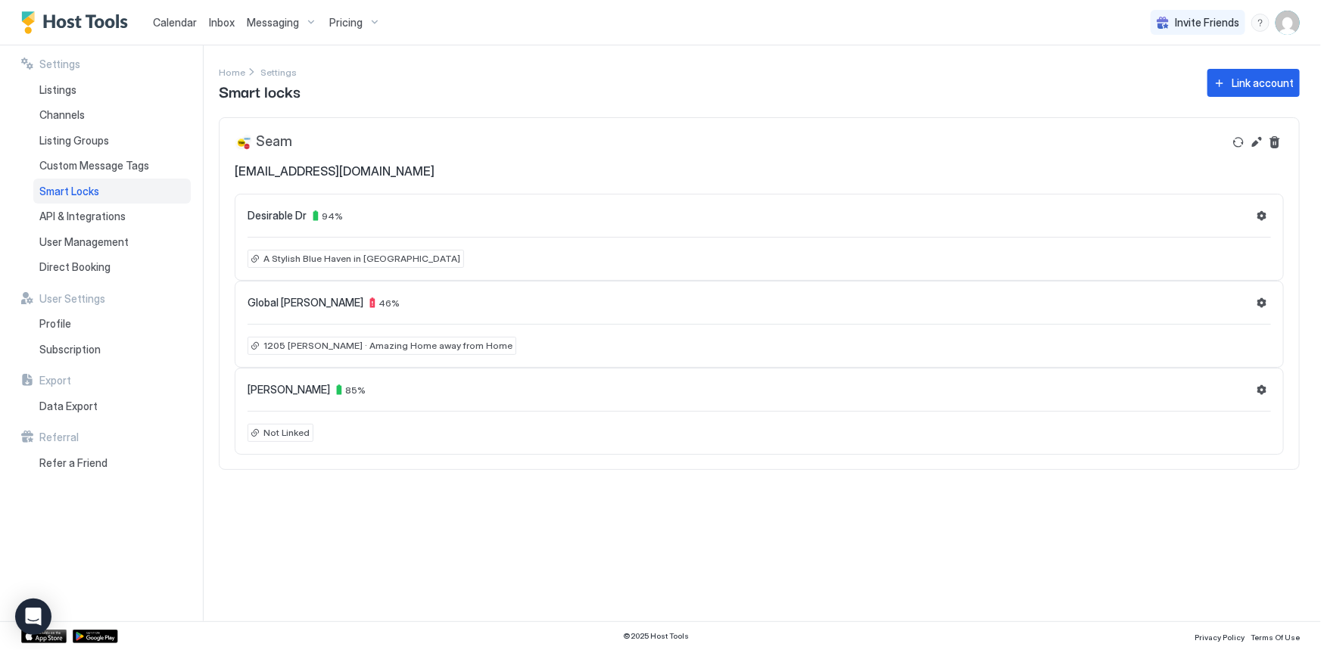
click at [226, 24] on span "Inbox" at bounding box center [222, 22] width 26 height 13
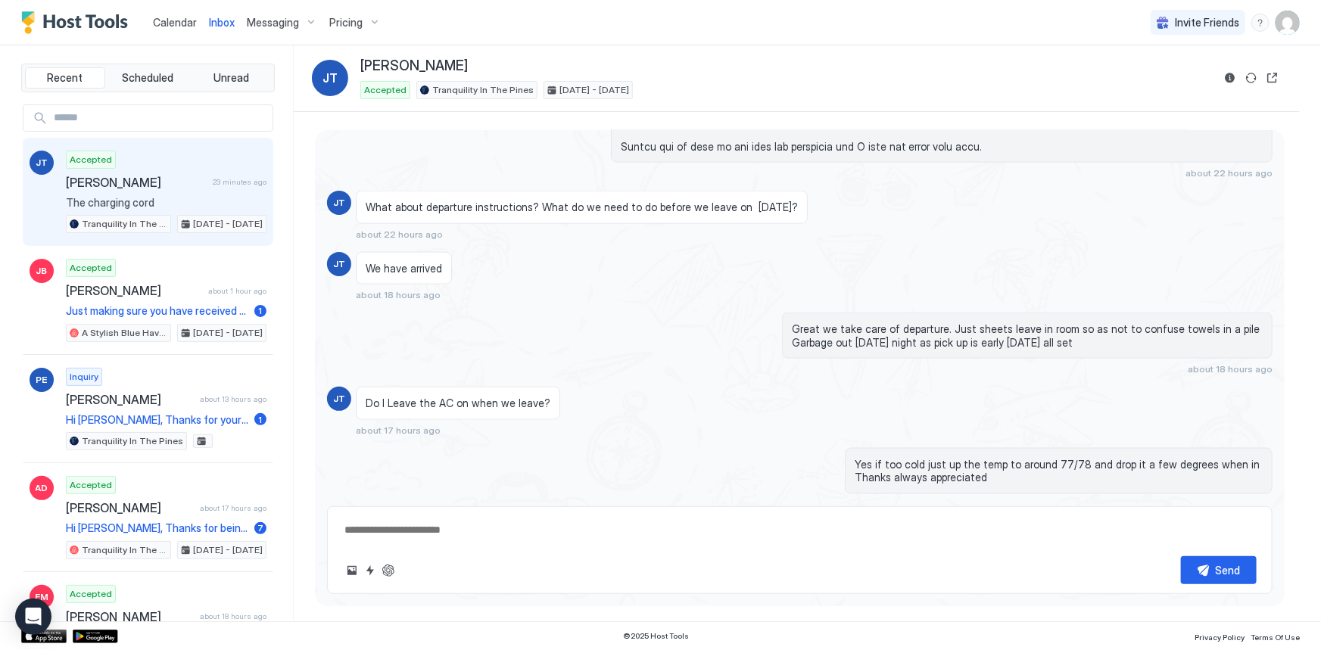
scroll to position [1014, 0]
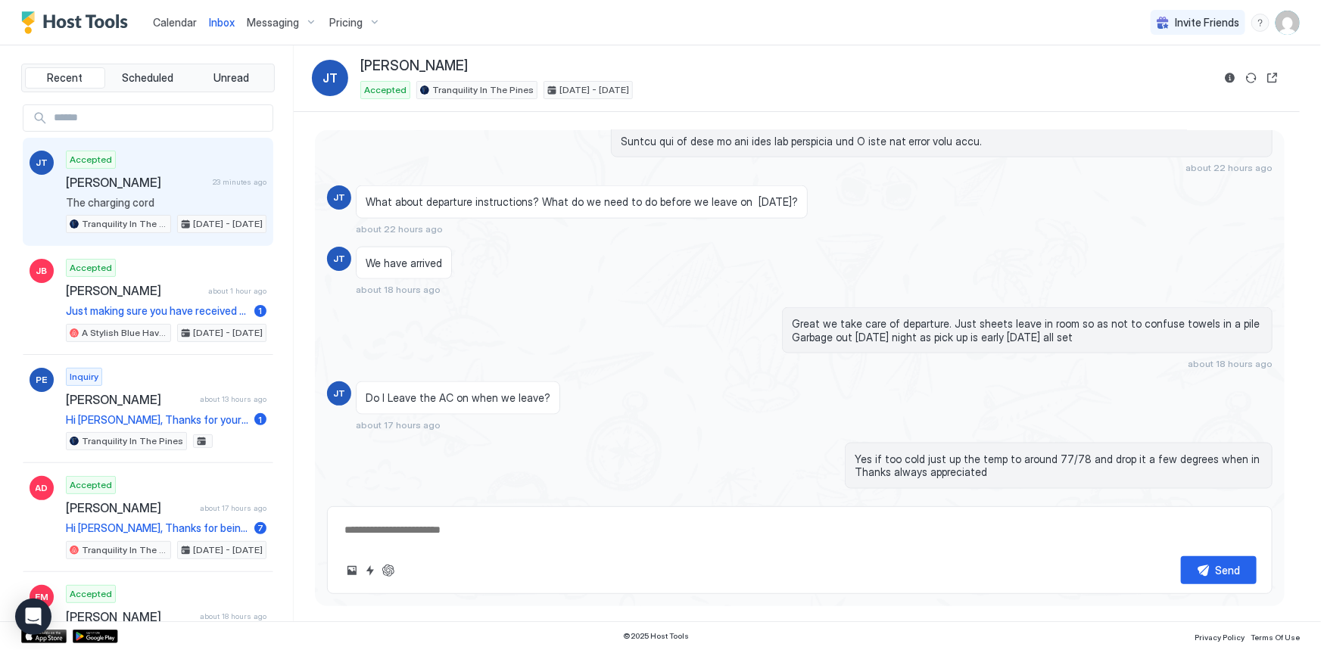
type textarea "*"
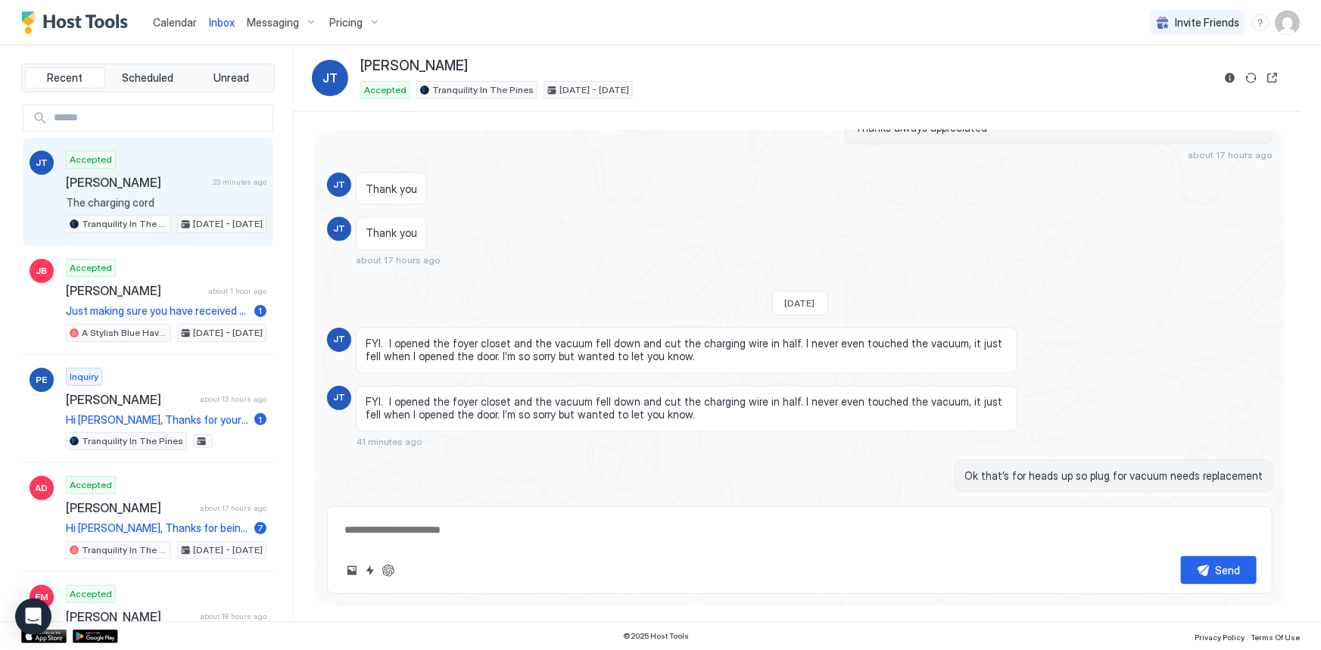
scroll to position [1427, 0]
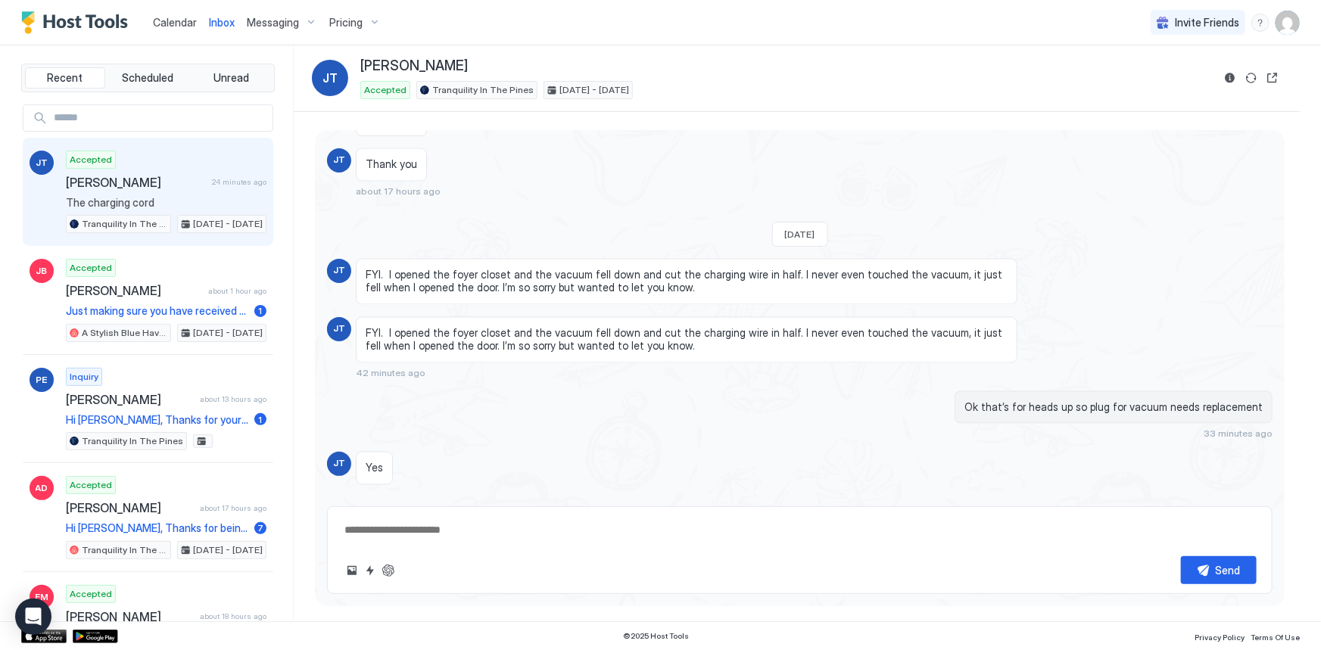
click at [272, 21] on span "Messaging" at bounding box center [273, 23] width 52 height 14
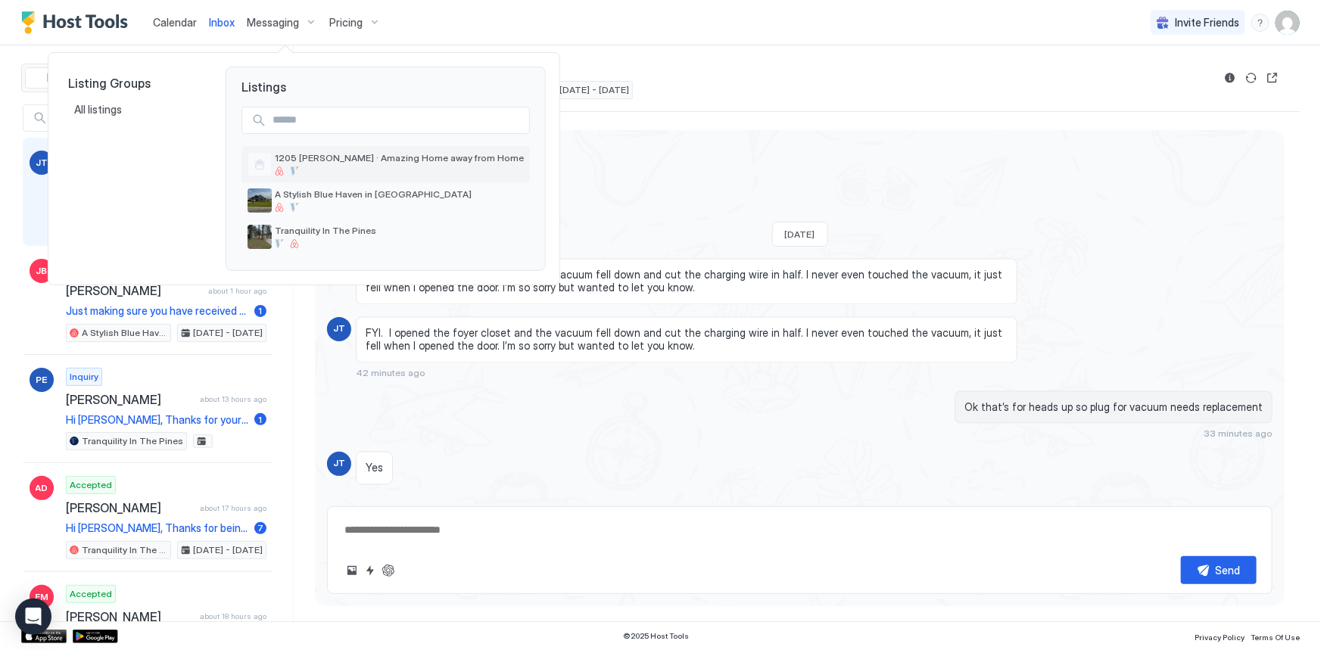
click at [322, 163] on span "1205 [PERSON_NAME] · Amazing Home away from Home" at bounding box center [399, 157] width 249 height 11
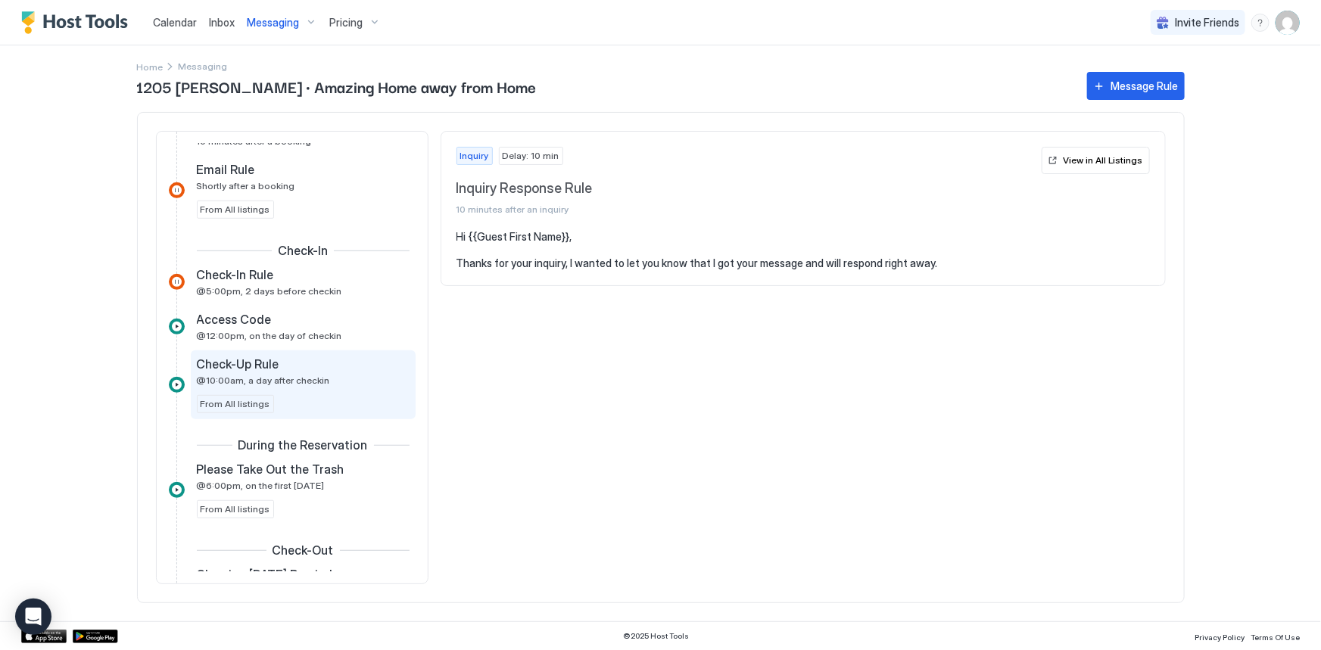
scroll to position [413, 0]
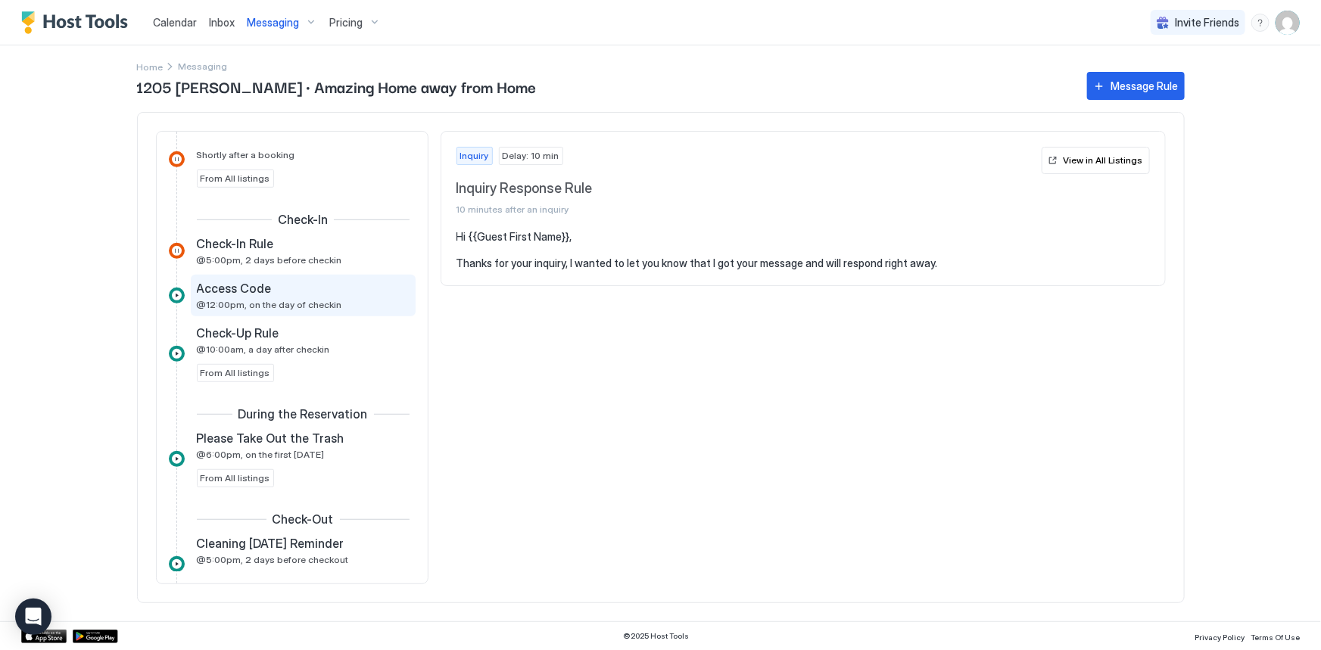
click at [267, 292] on span "Access Code" at bounding box center [234, 288] width 75 height 15
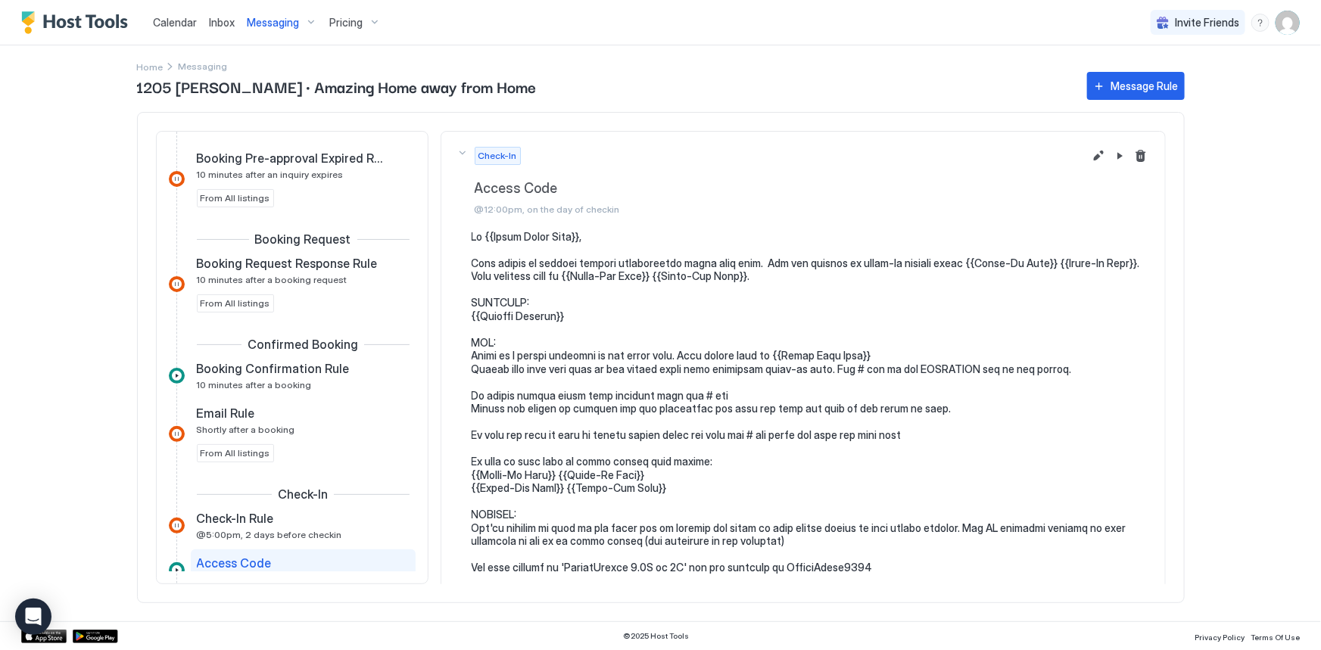
scroll to position [137, 0]
click at [270, 385] on span "10 minutes after a booking" at bounding box center [254, 385] width 115 height 11
